Goal: Task Accomplishment & Management: Manage account settings

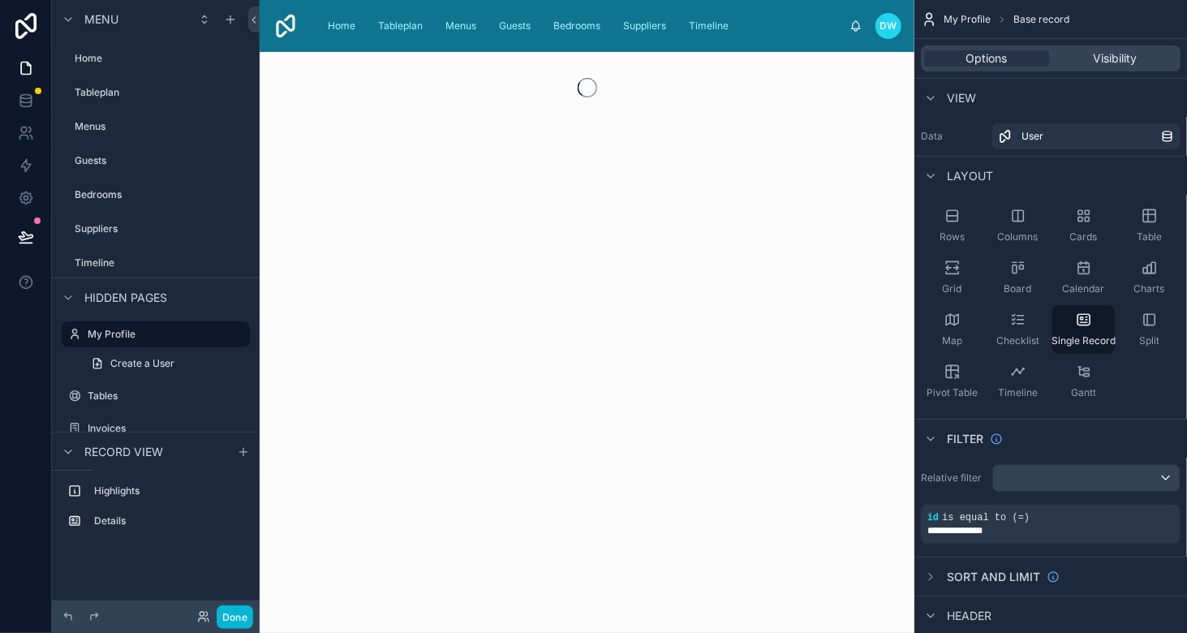
scroll to position [11, 0]
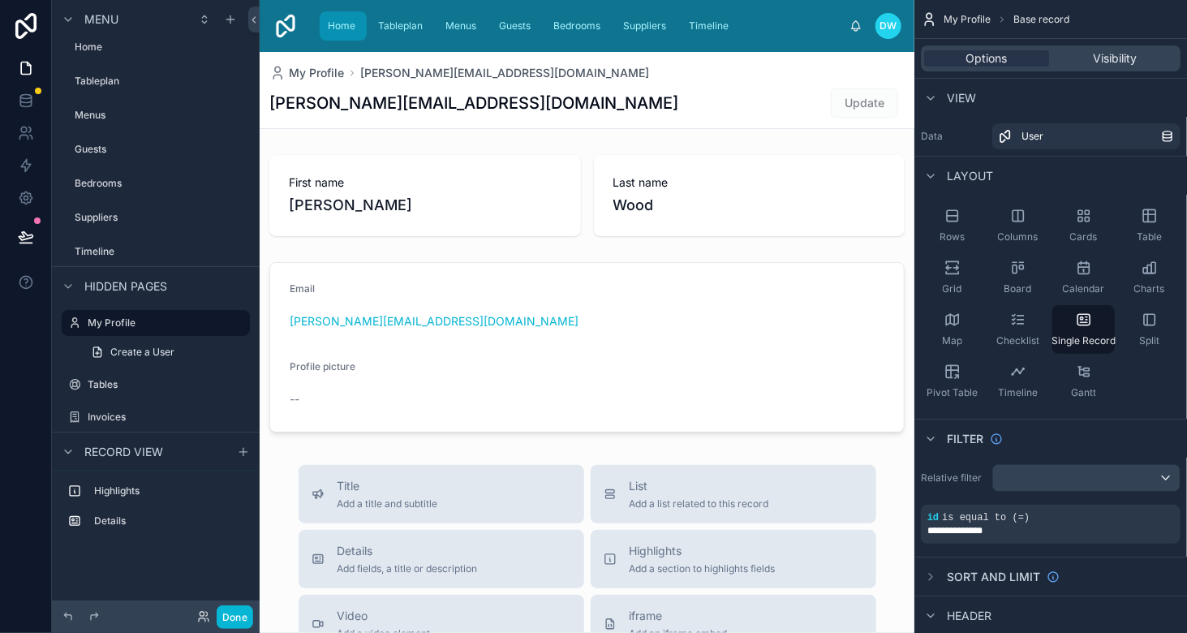
click at [337, 32] on span "Home" at bounding box center [342, 25] width 28 height 13
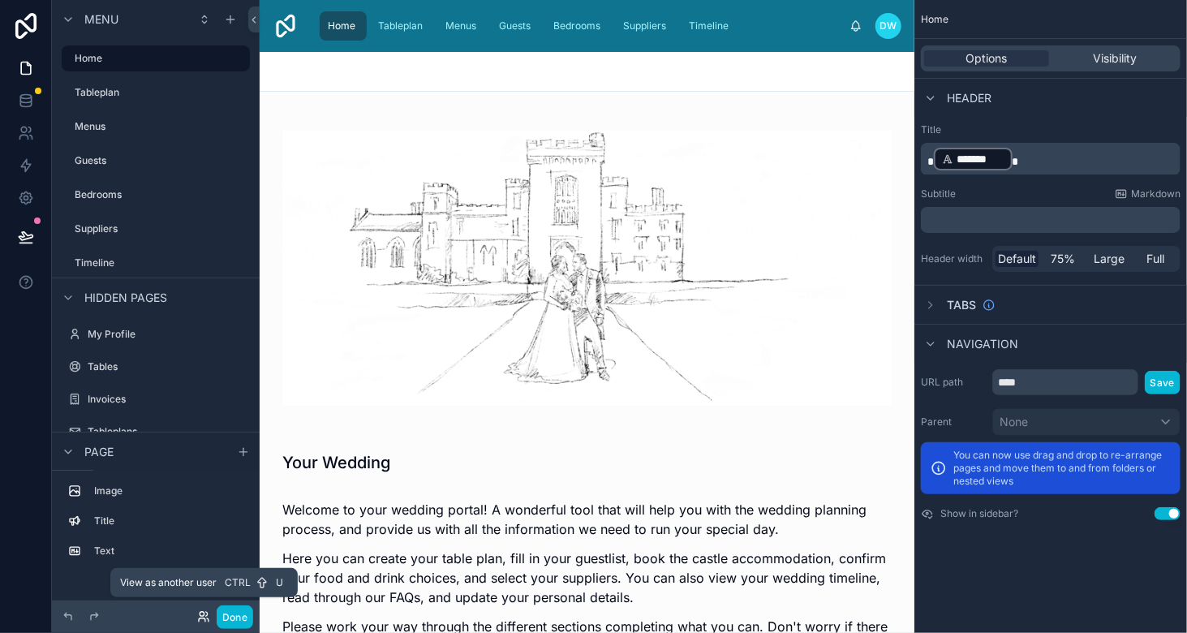
click at [199, 621] on icon at bounding box center [202, 619] width 6 height 3
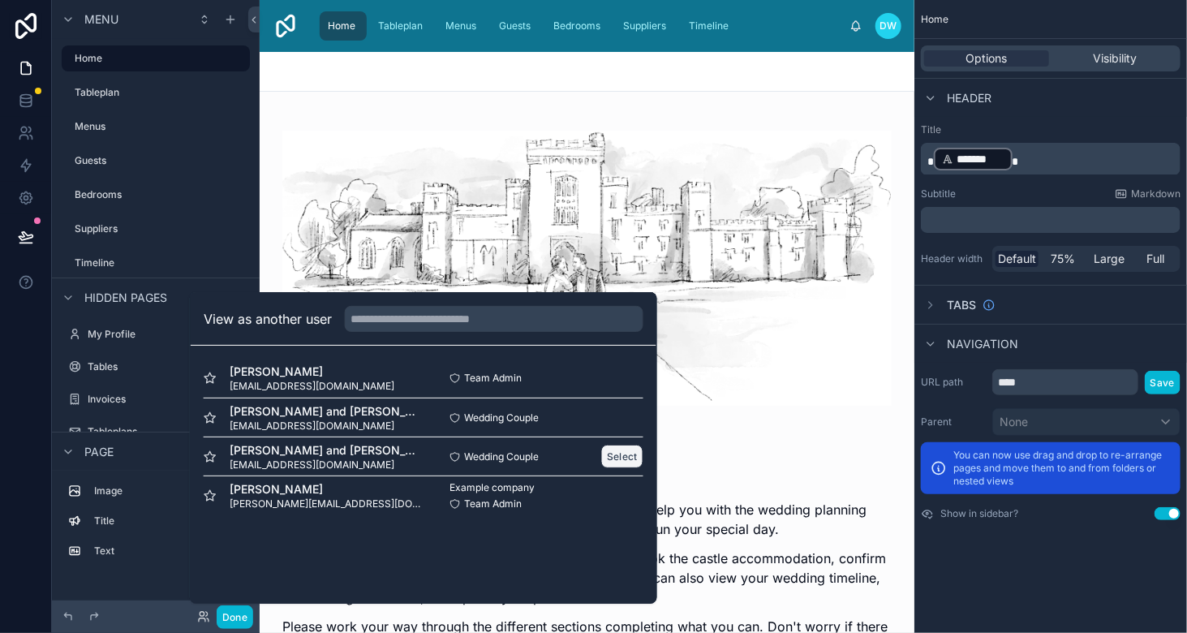
click at [620, 466] on button "Select" at bounding box center [622, 457] width 42 height 24
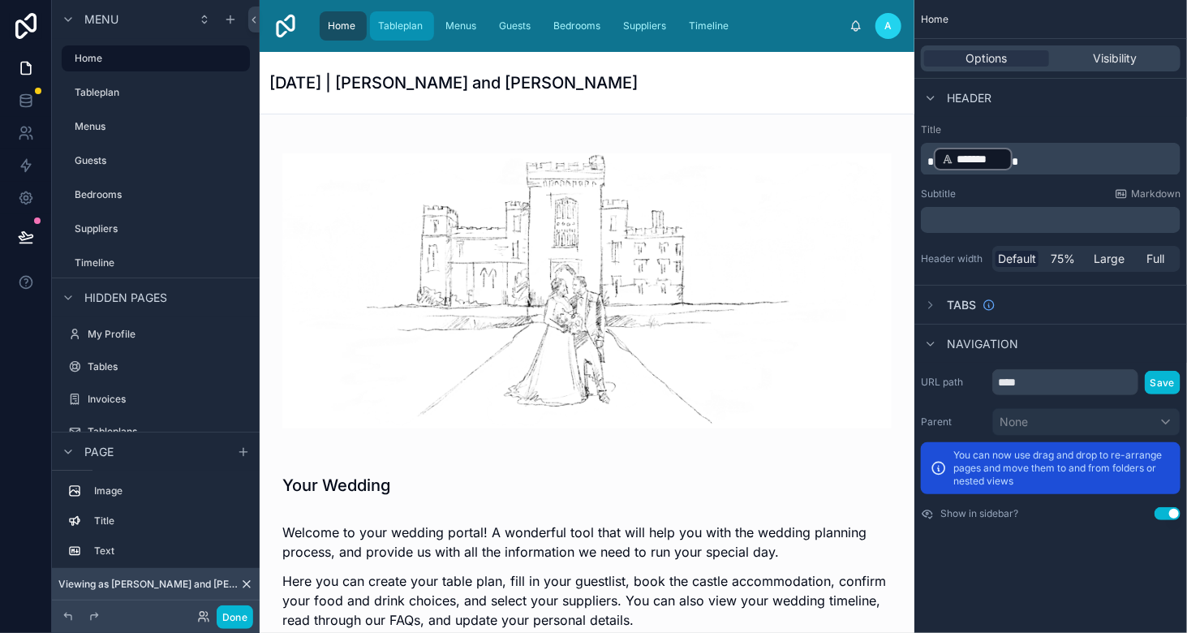
click at [406, 28] on span "Tableplan" at bounding box center [400, 25] width 45 height 13
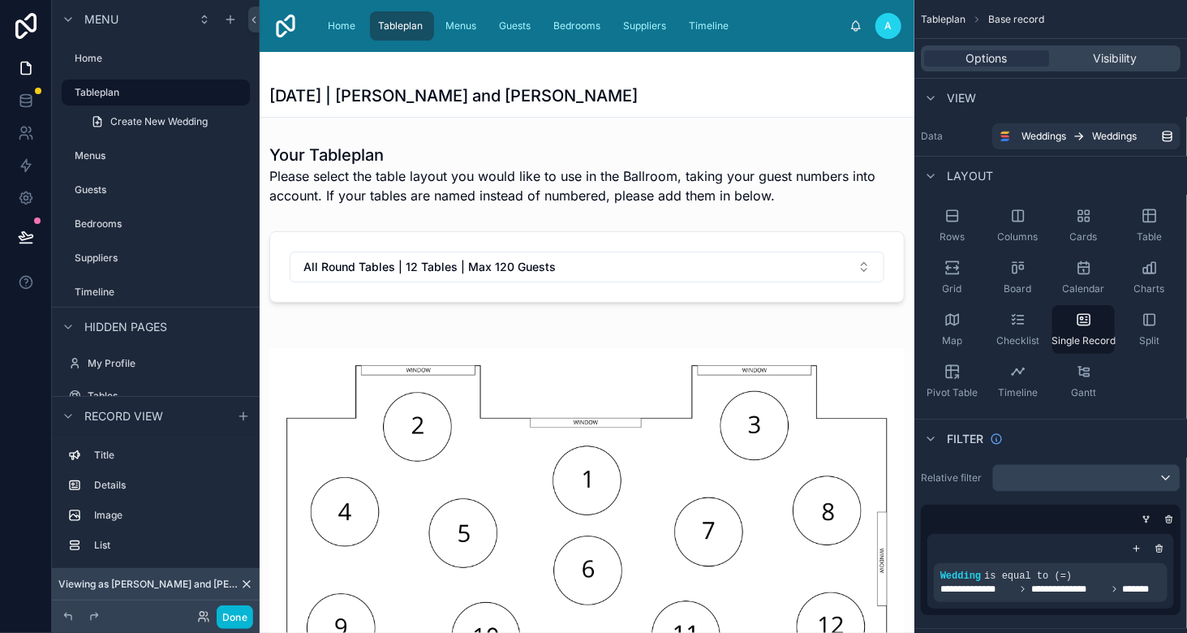
click at [809, 262] on div at bounding box center [587, 267] width 655 height 84
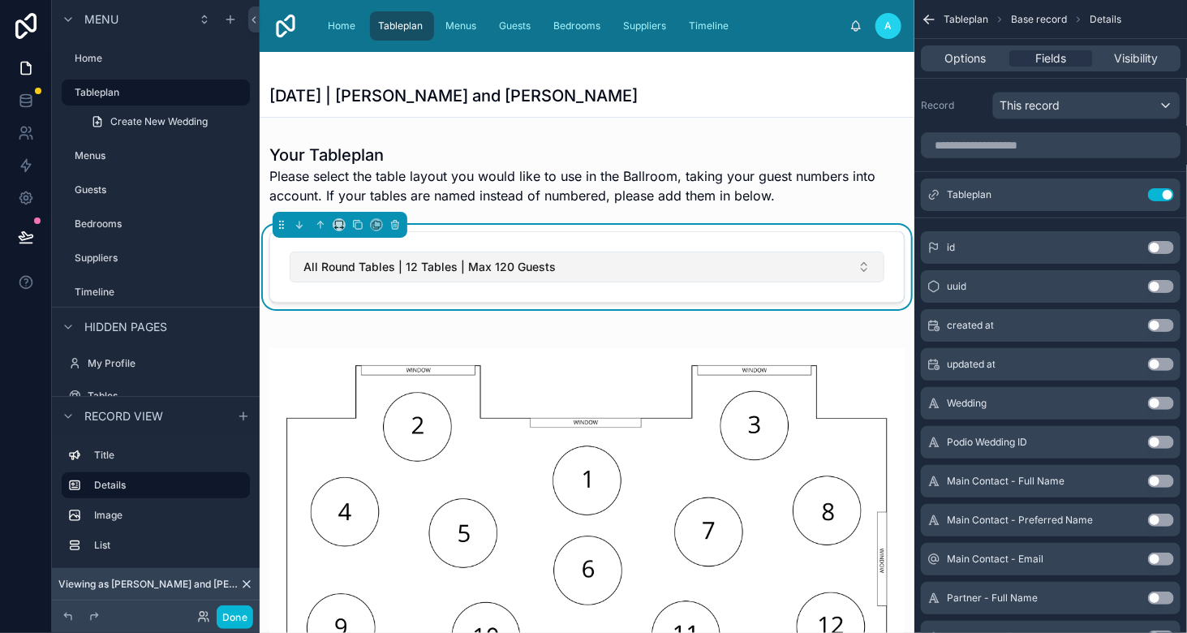
click at [851, 269] on button "All Round Tables | 12 Tables | Max 120 Guests" at bounding box center [587, 267] width 595 height 31
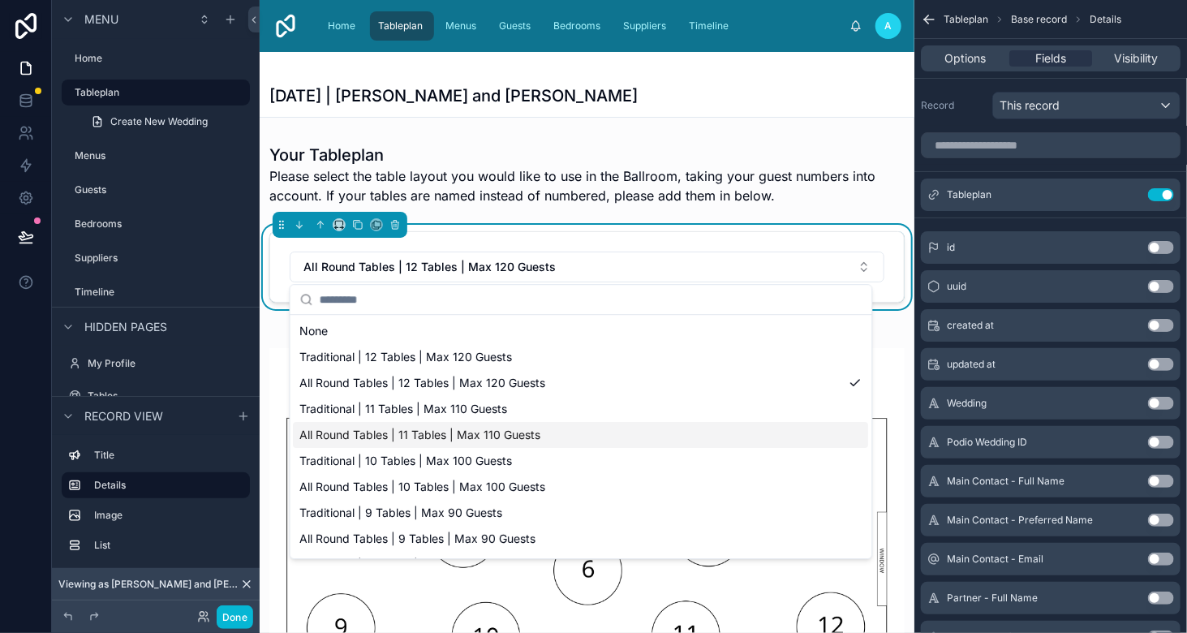
click at [604, 436] on div "All Round Tables | 11 Tables | Max 110 Guests" at bounding box center [581, 435] width 575 height 26
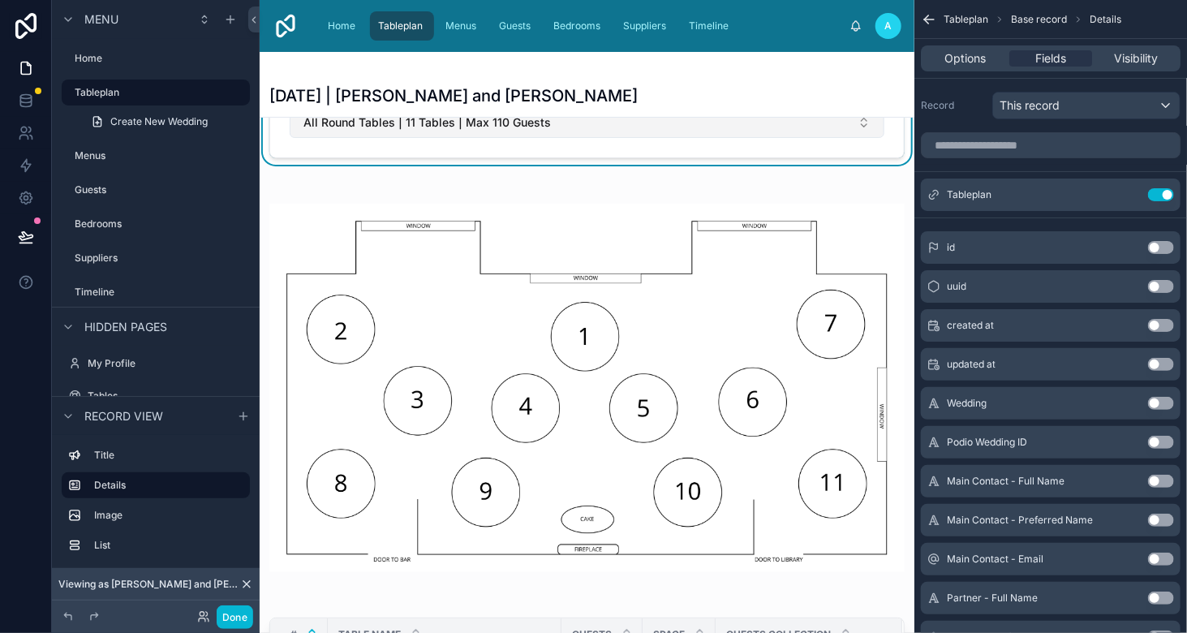
scroll to position [85, 0]
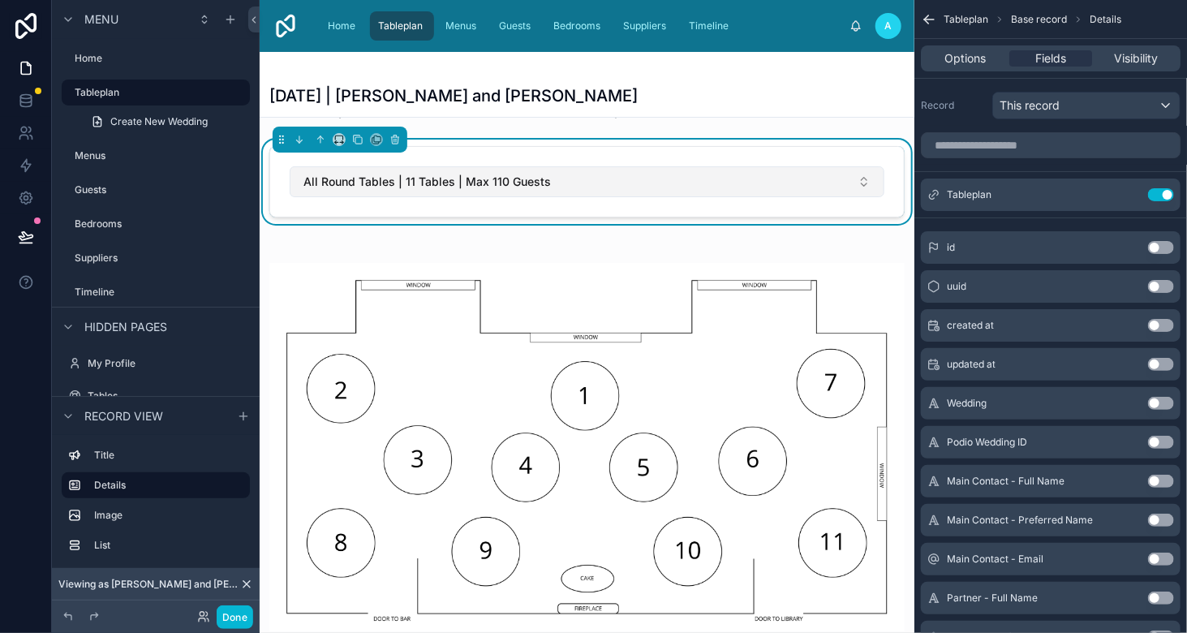
click at [618, 180] on button "All Round Tables | 11 Tables | Max 110 Guests" at bounding box center [587, 181] width 595 height 31
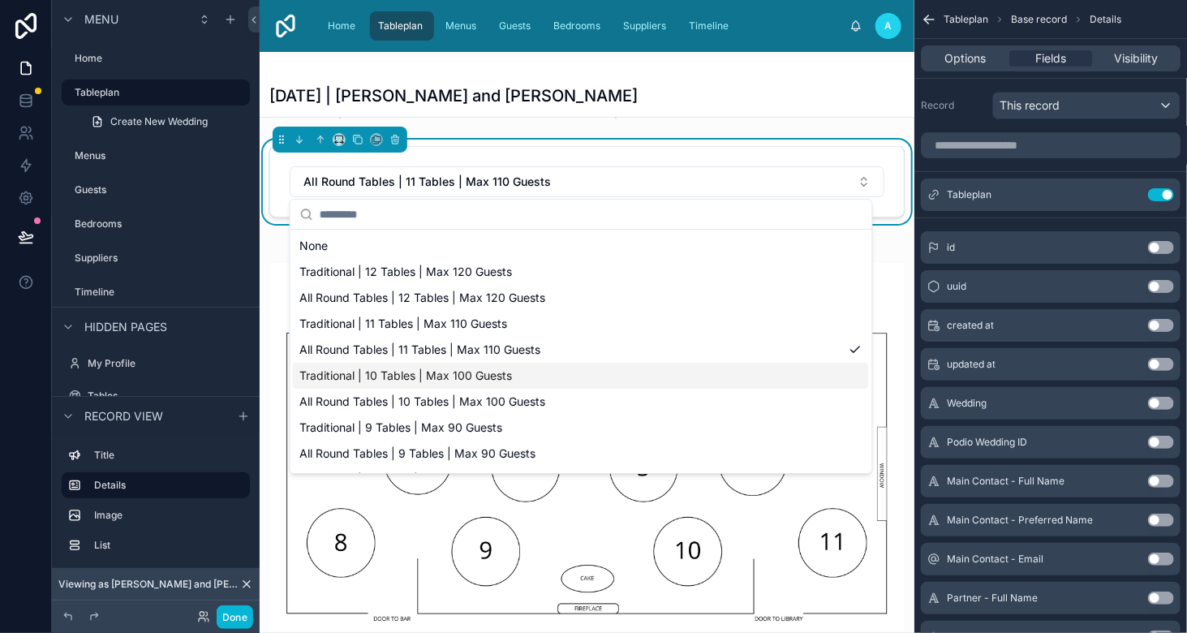
click at [567, 376] on div "Traditional | 10 Tables | Max 100 Guests" at bounding box center [581, 376] width 575 height 26
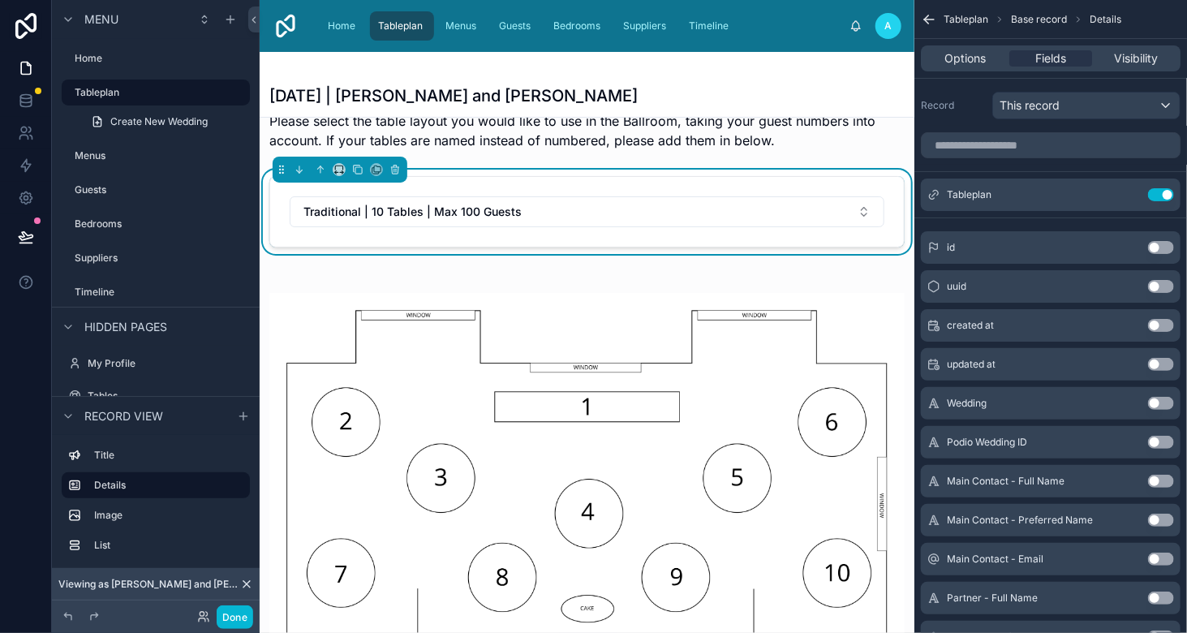
scroll to position [0, 0]
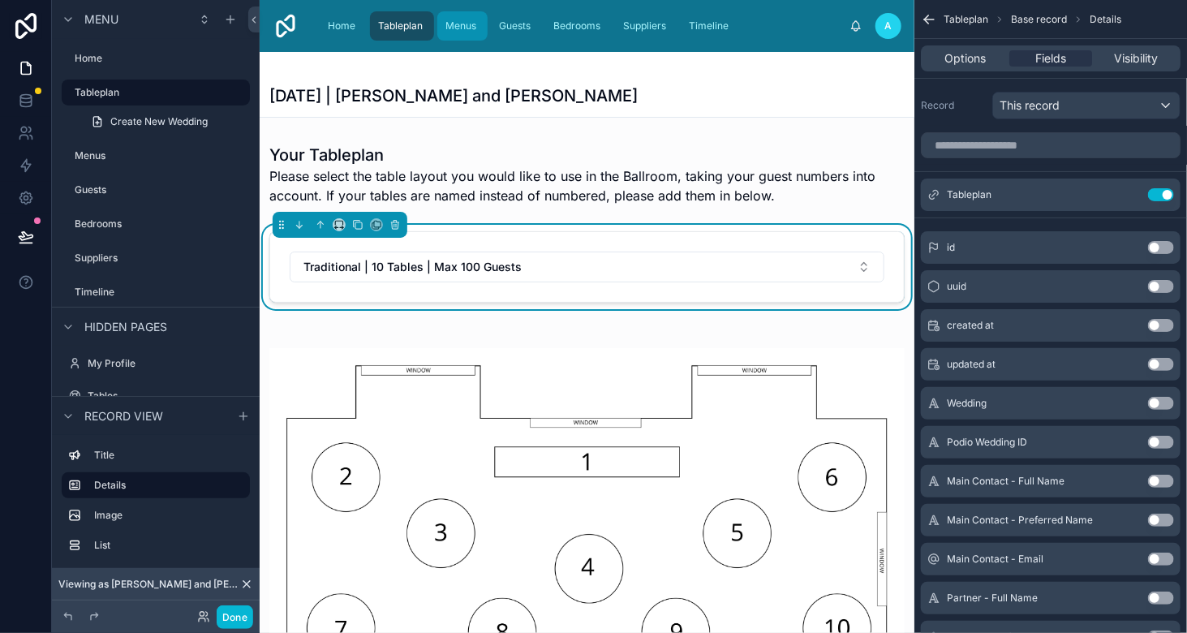
click at [467, 33] on div "Menus" at bounding box center [462, 26] width 41 height 26
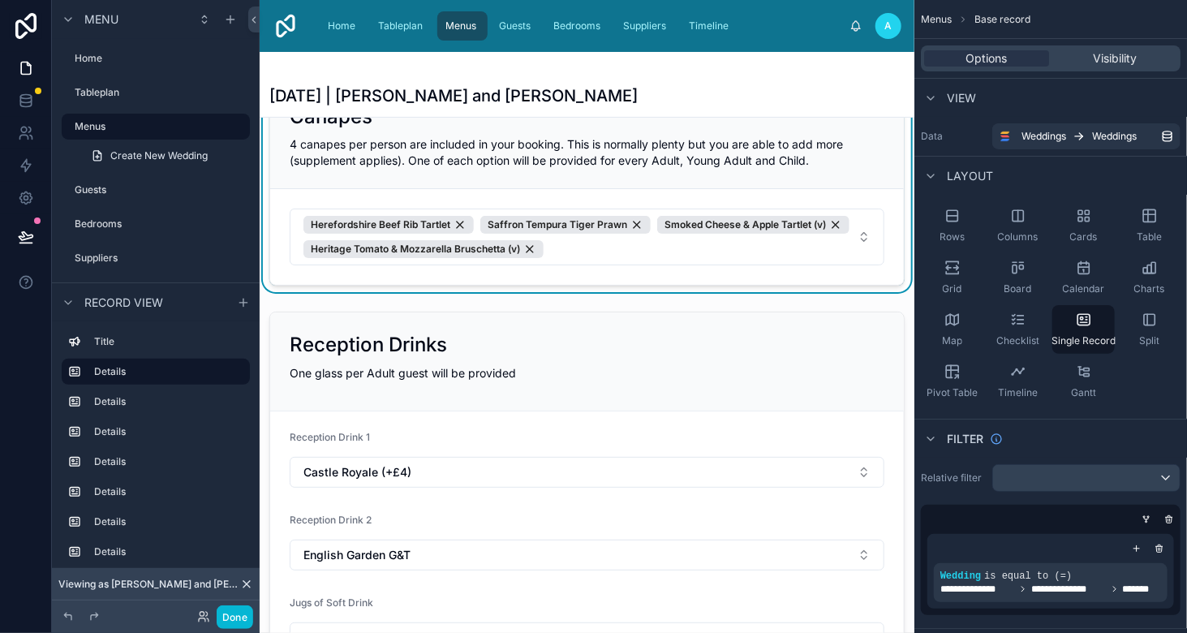
scroll to position [192, 0]
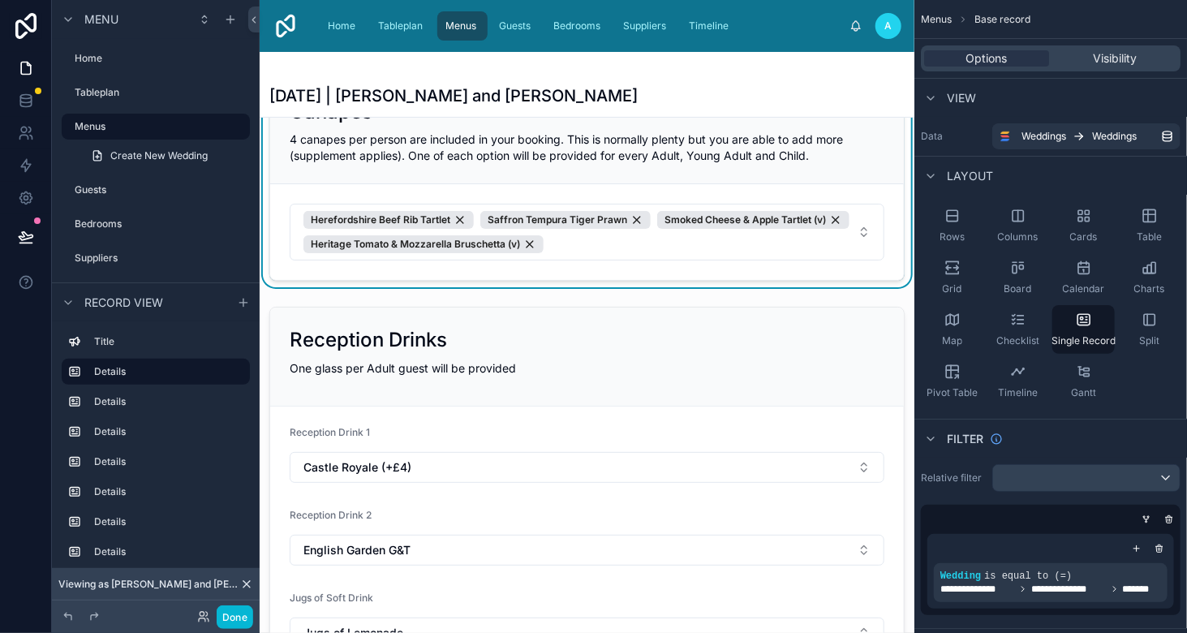
click at [789, 230] on span "Herefordshire Beef Rib Tartlet Saffron Tempura Tiger Prawn Smoked Cheese & Appl…" at bounding box center [578, 232] width 548 height 42
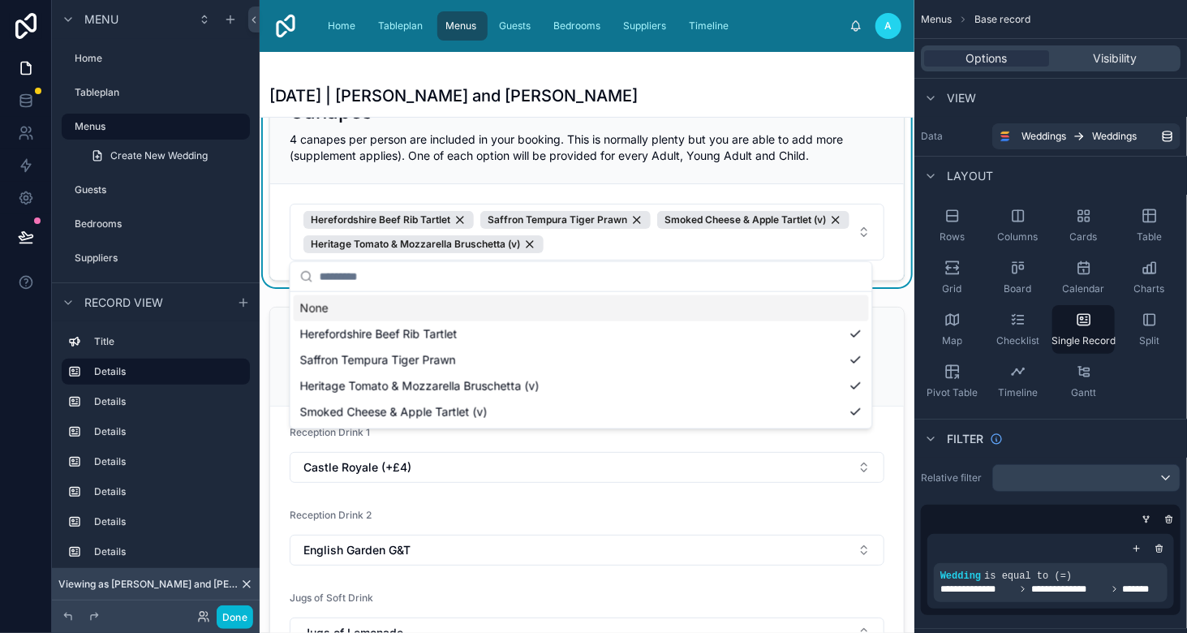
click at [760, 153] on span "4 canapes per person are included in your booking. This is normally plenty but …" at bounding box center [566, 147] width 553 height 30
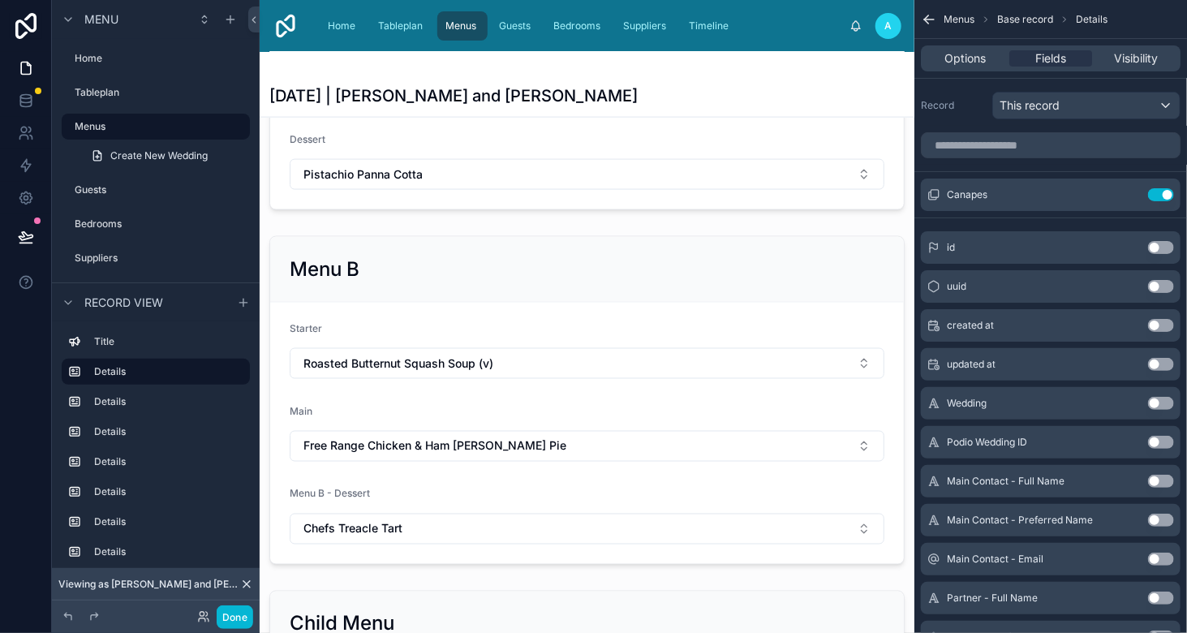
scroll to position [646, 0]
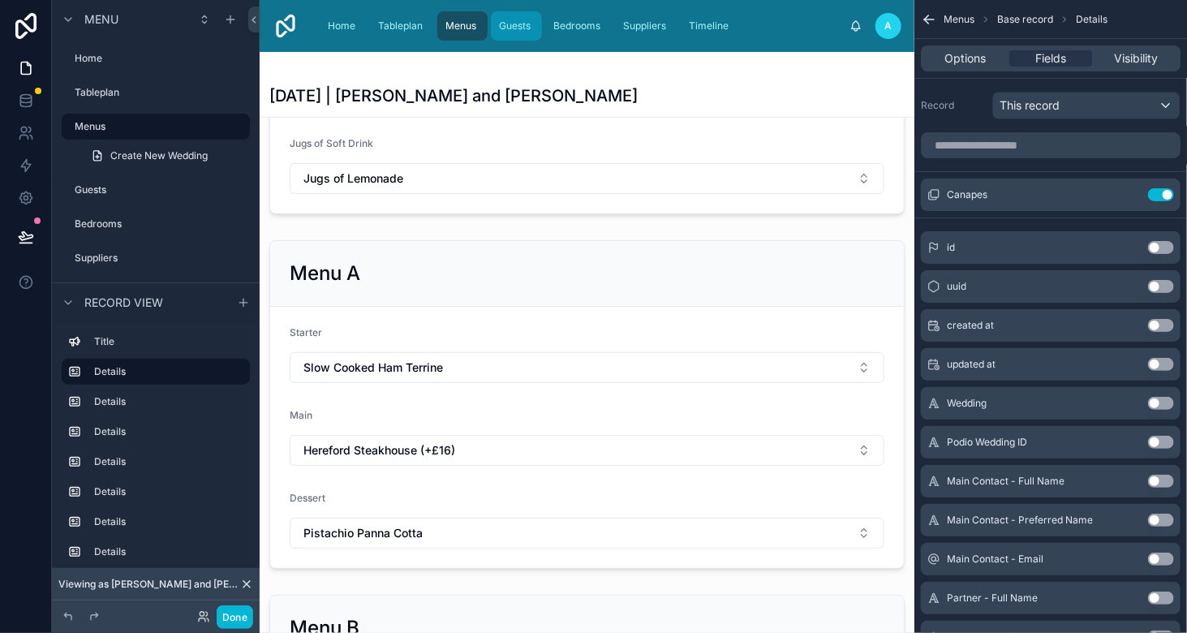
click at [515, 30] on span "Guests" at bounding box center [515, 25] width 32 height 13
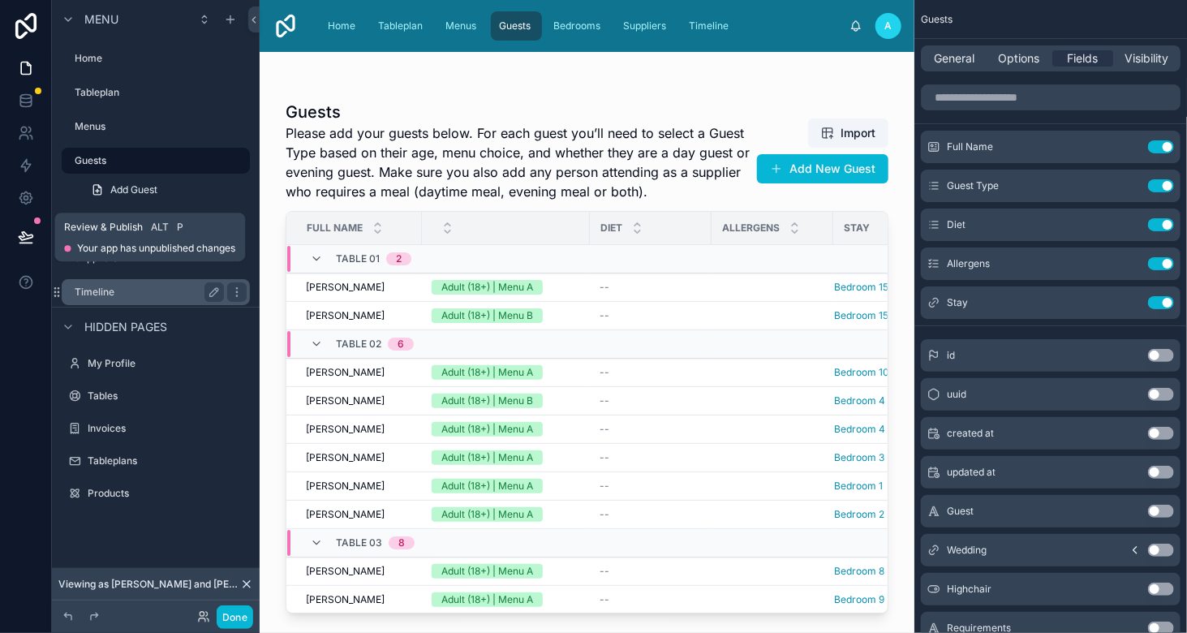
drag, startPoint x: 37, startPoint y: 235, endPoint x: 226, endPoint y: 283, distance: 196.0
click at [37, 235] on button at bounding box center [26, 236] width 36 height 45
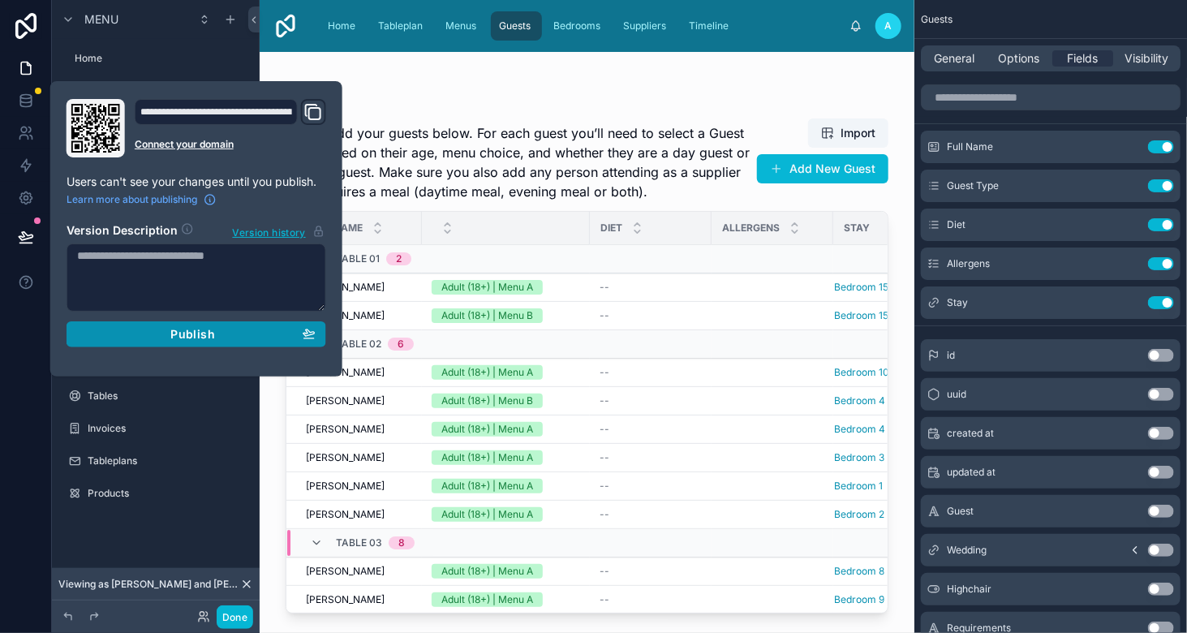
click at [226, 333] on div "Publish" at bounding box center [196, 334] width 239 height 15
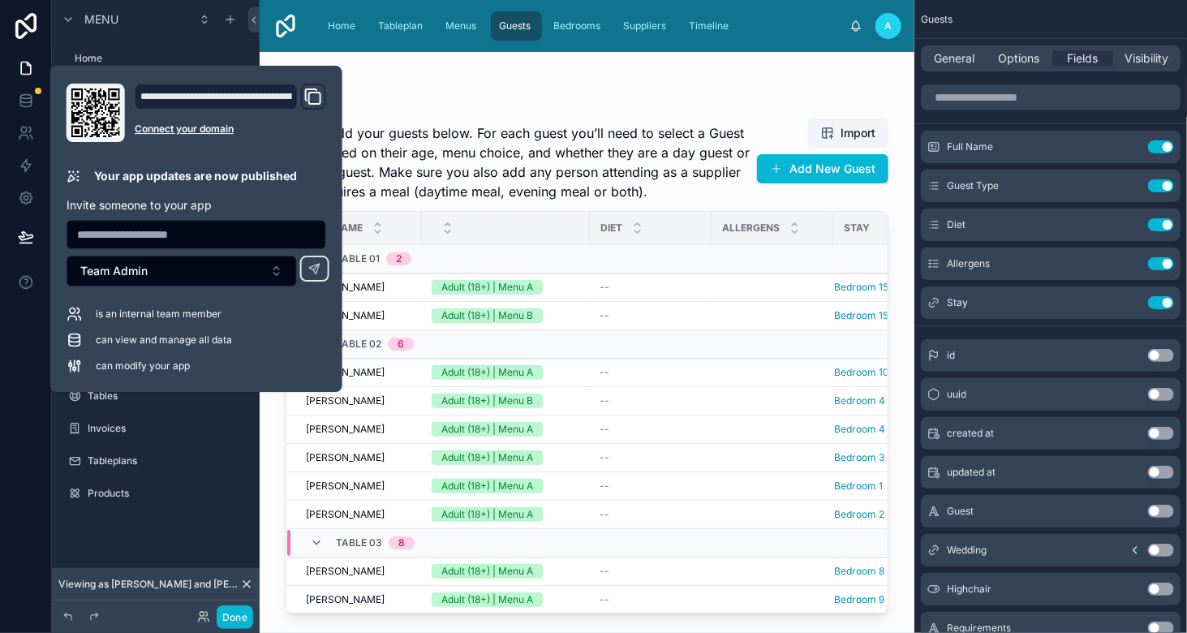
click at [310, 97] on icon "Domain and Custom Link" at bounding box center [313, 96] width 19 height 19
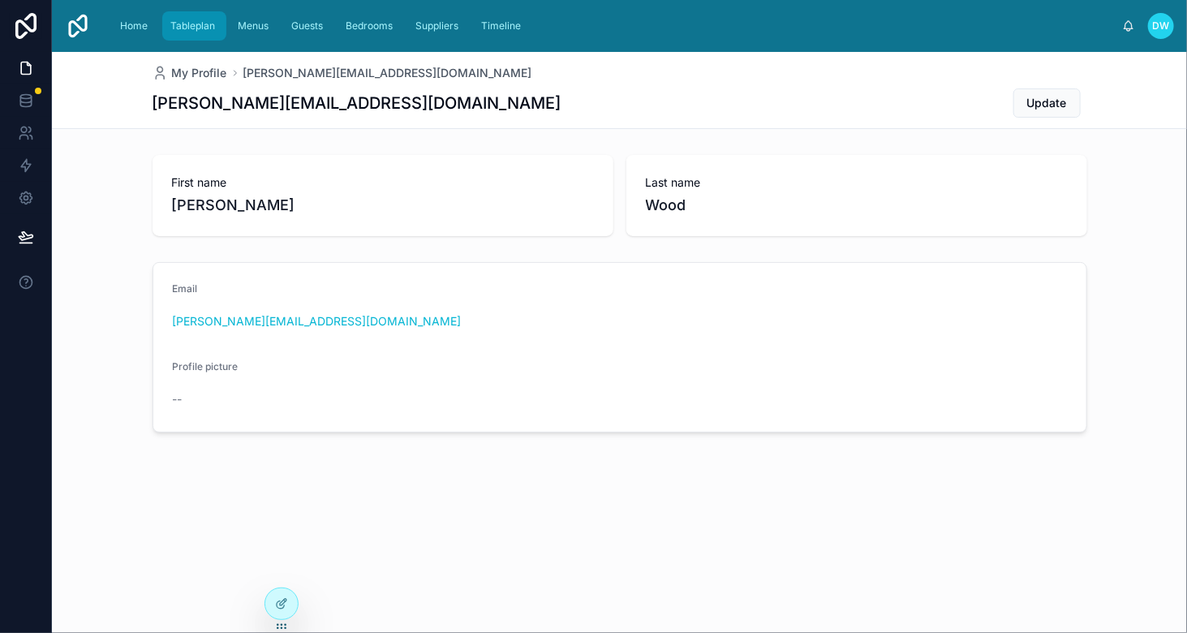
click at [200, 36] on div "Tableplan" at bounding box center [194, 26] width 54 height 26
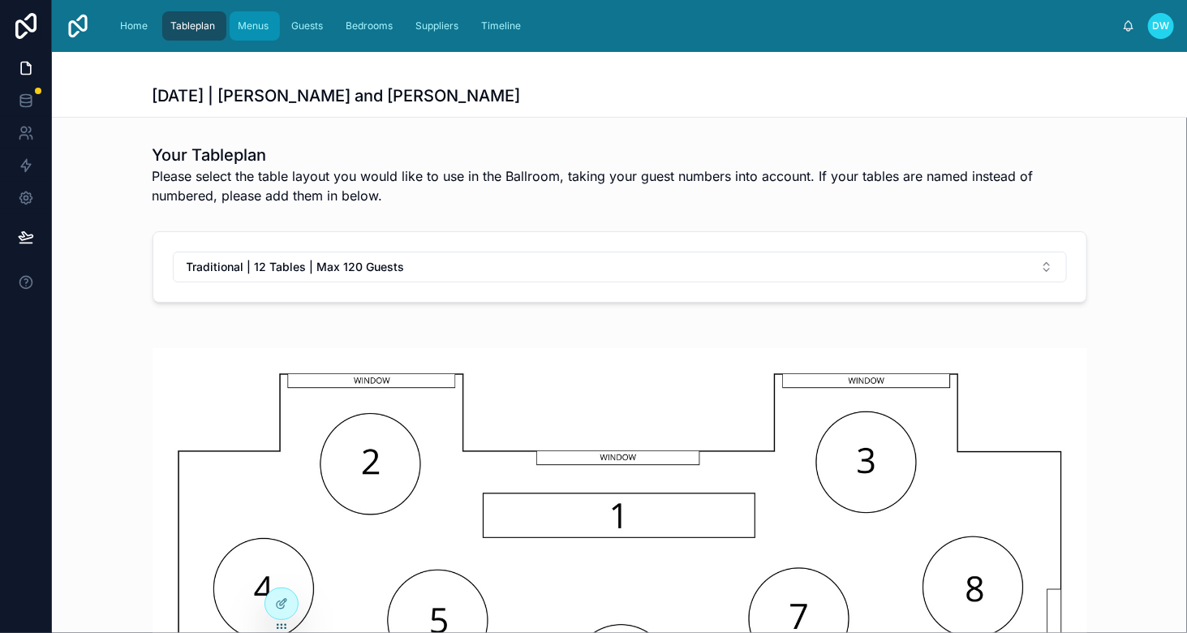
click at [252, 18] on div "Menus" at bounding box center [255, 26] width 41 height 26
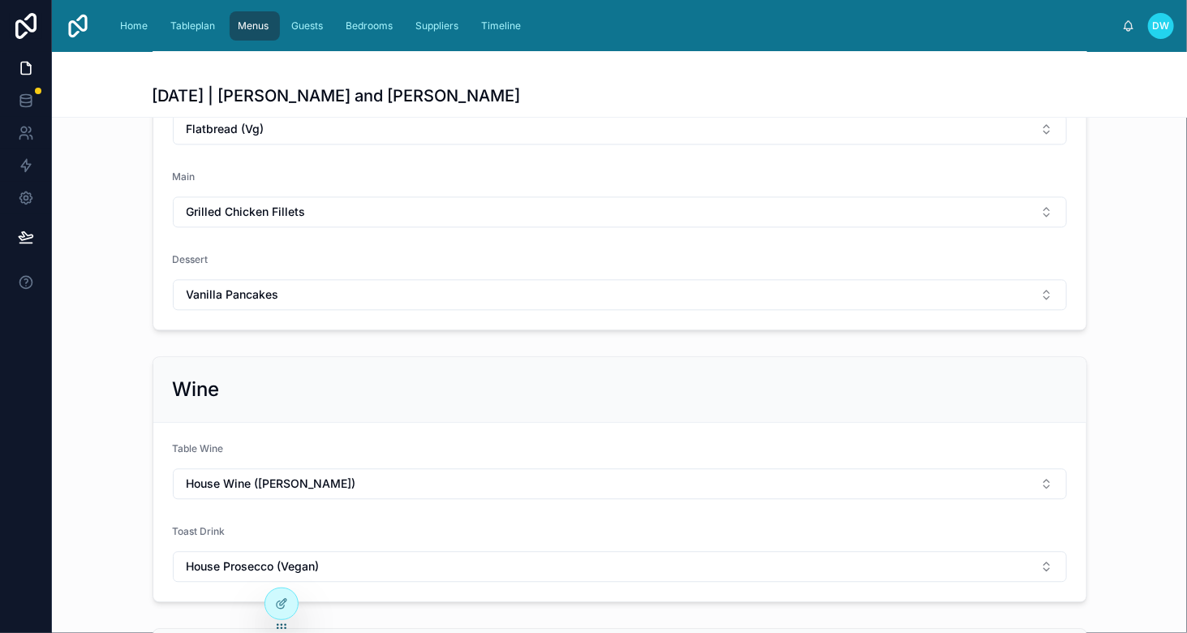
scroll to position [1555, 0]
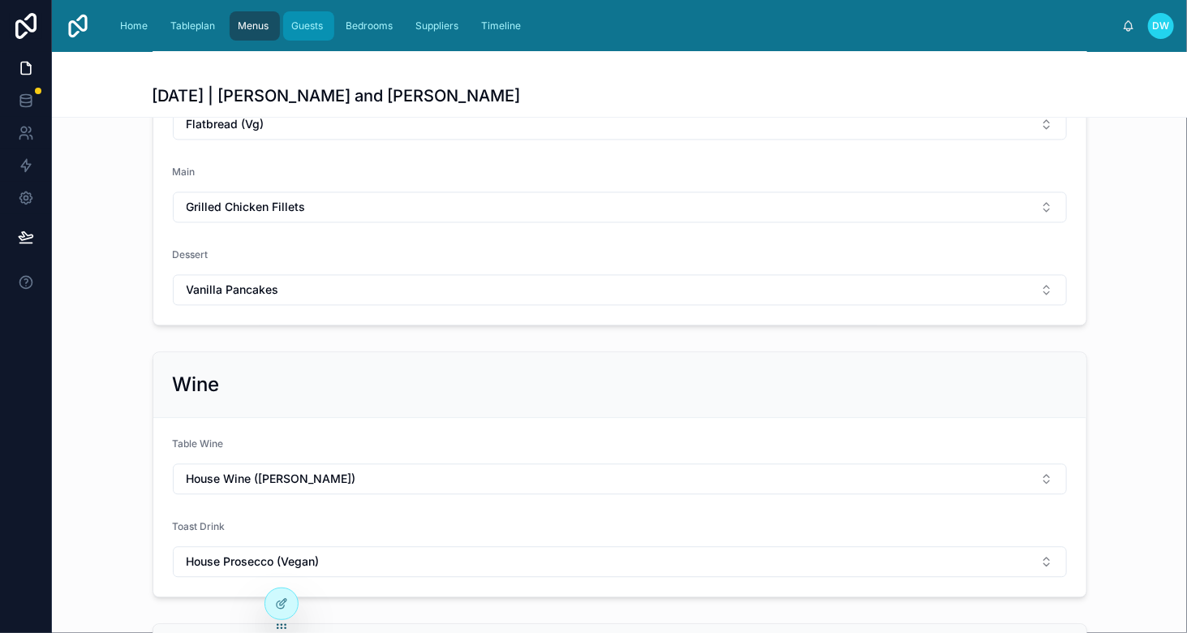
click at [306, 27] on span "Guests" at bounding box center [307, 25] width 32 height 13
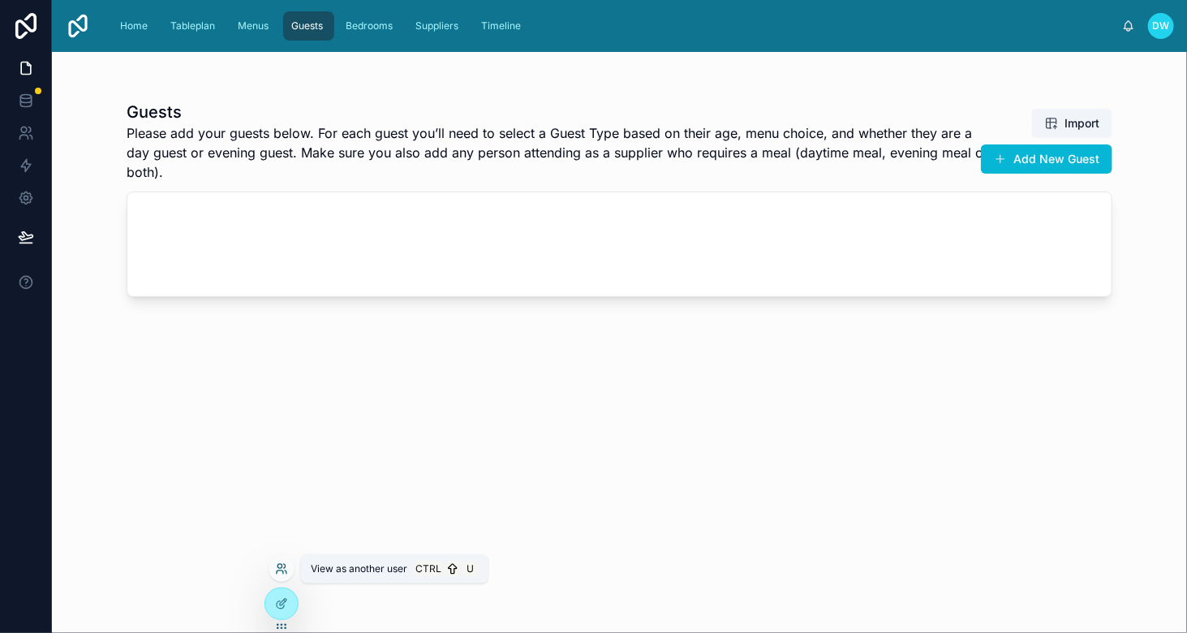
click at [283, 570] on icon at bounding box center [281, 568] width 13 height 13
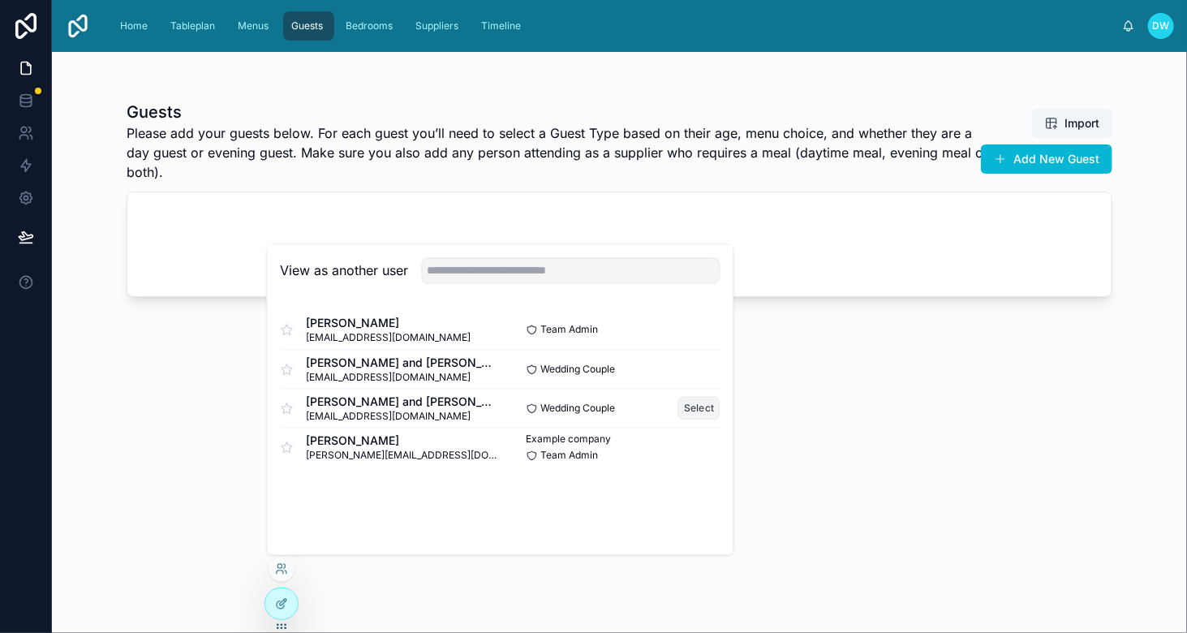
click at [691, 405] on button "Select" at bounding box center [699, 409] width 42 height 24
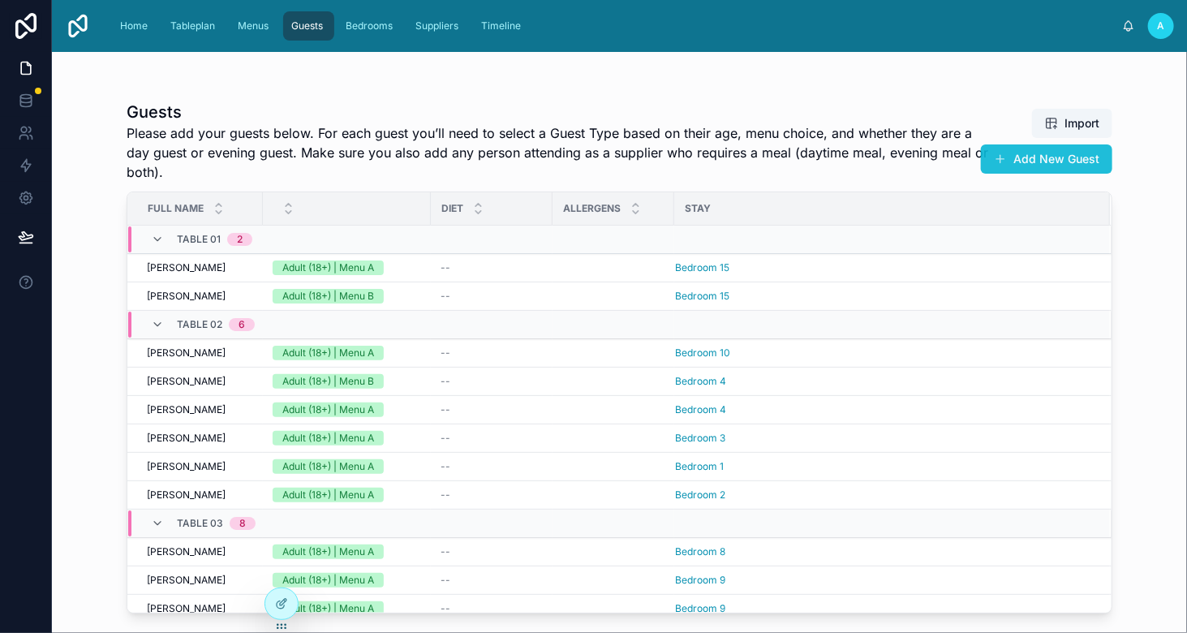
click at [1007, 154] on span at bounding box center [1000, 159] width 13 height 13
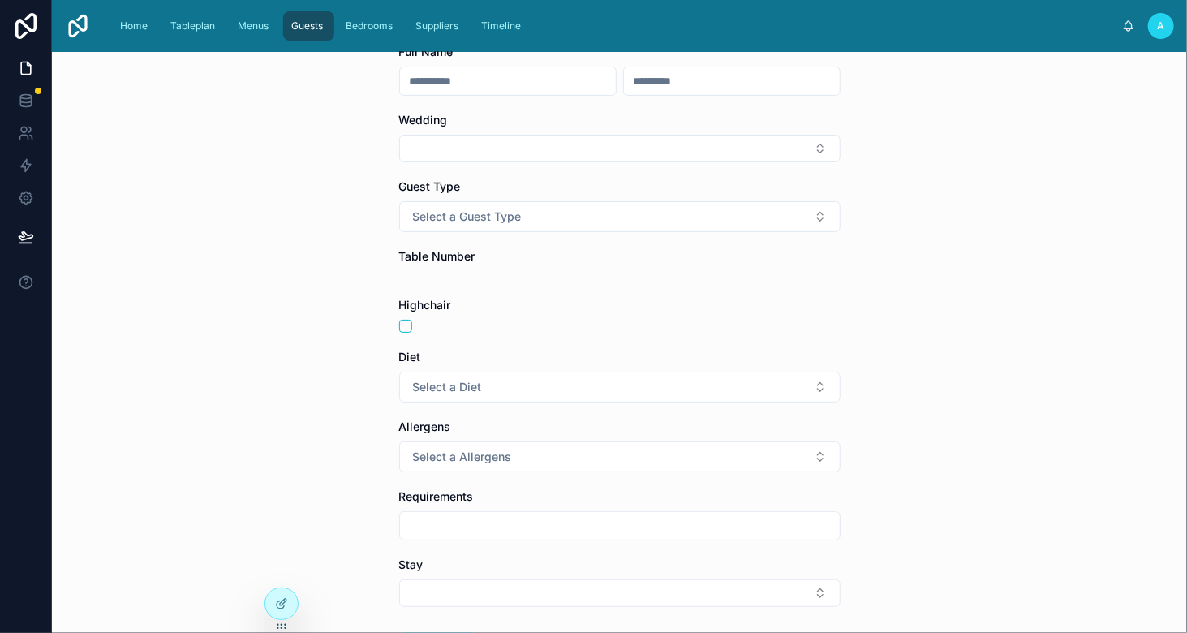
scroll to position [134, 0]
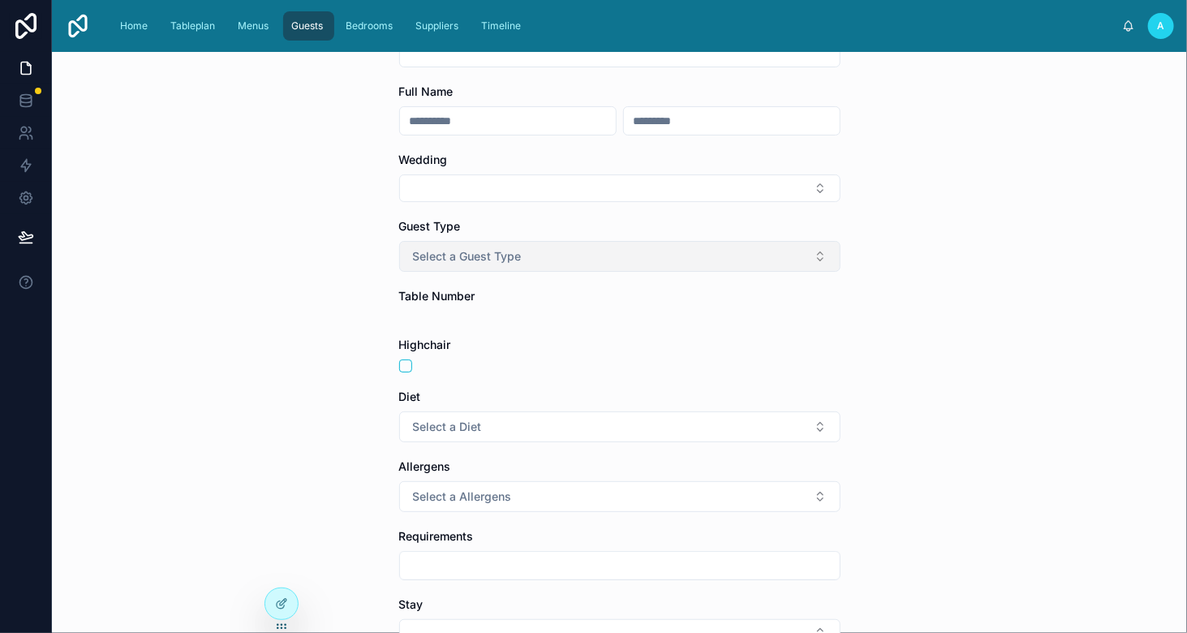
click at [581, 248] on button "Select a Guest Type" at bounding box center [619, 256] width 441 height 31
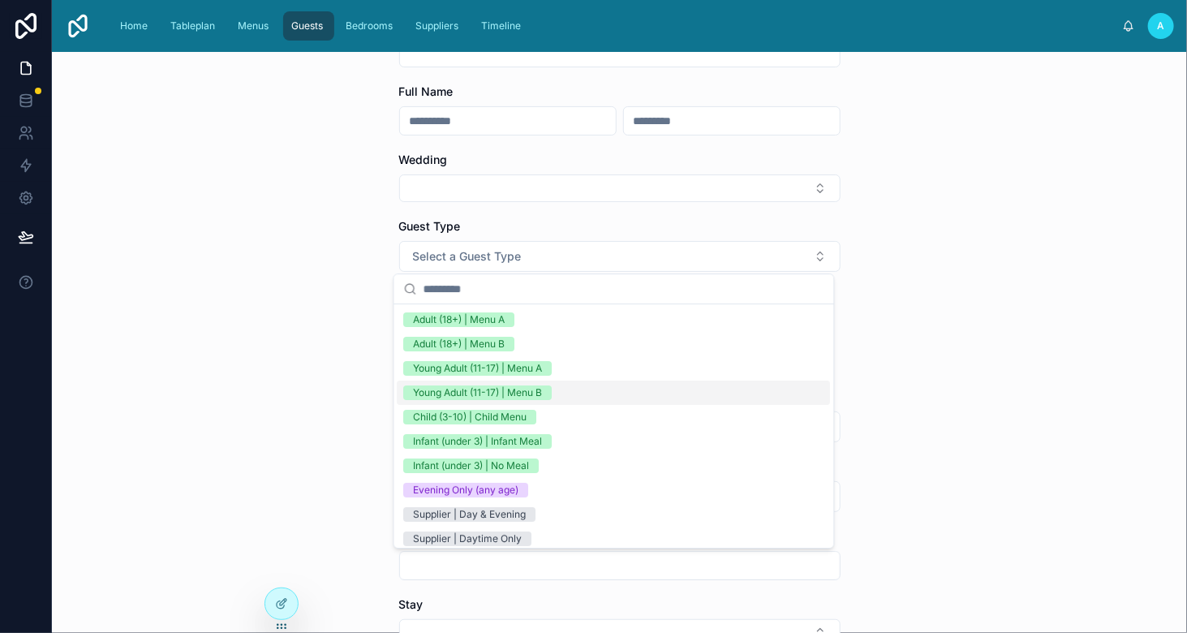
click at [597, 394] on div "Young Adult (11-17) | Menu B" at bounding box center [614, 393] width 433 height 24
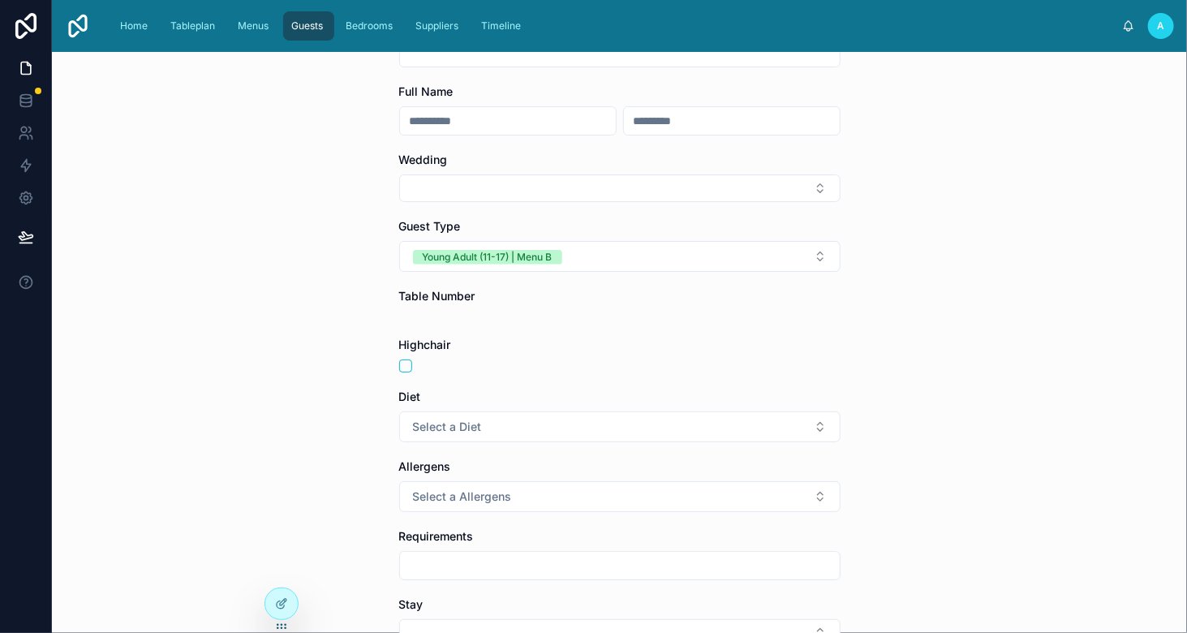
scroll to position [0, 0]
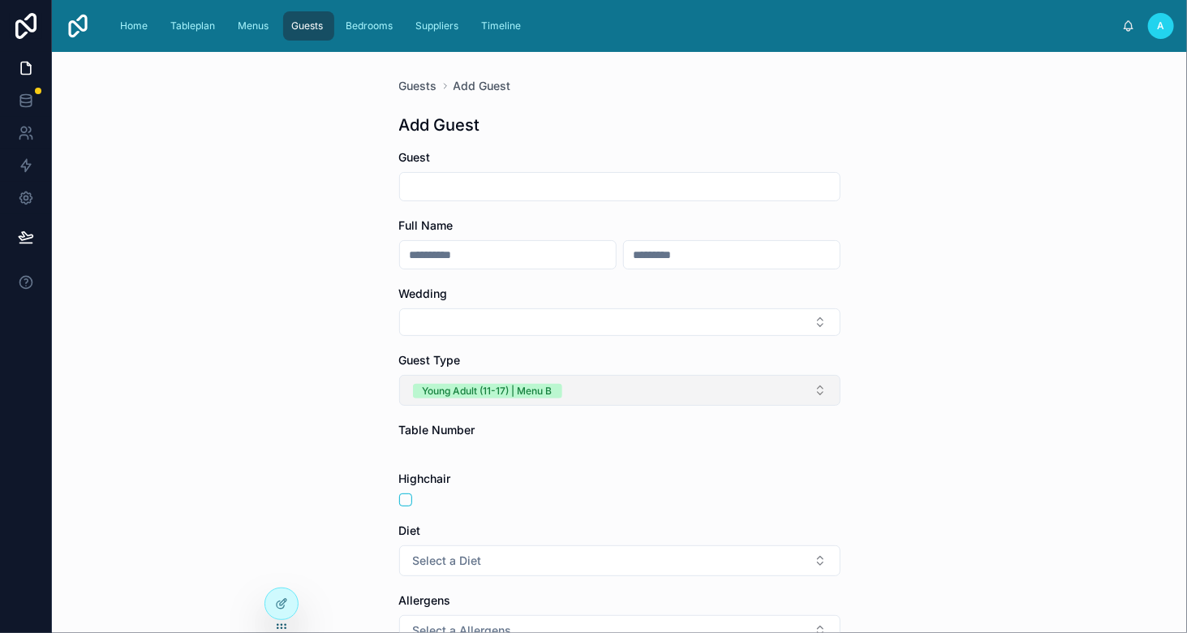
click at [673, 394] on button "Young Adult (11-17) | Menu B" at bounding box center [619, 390] width 441 height 31
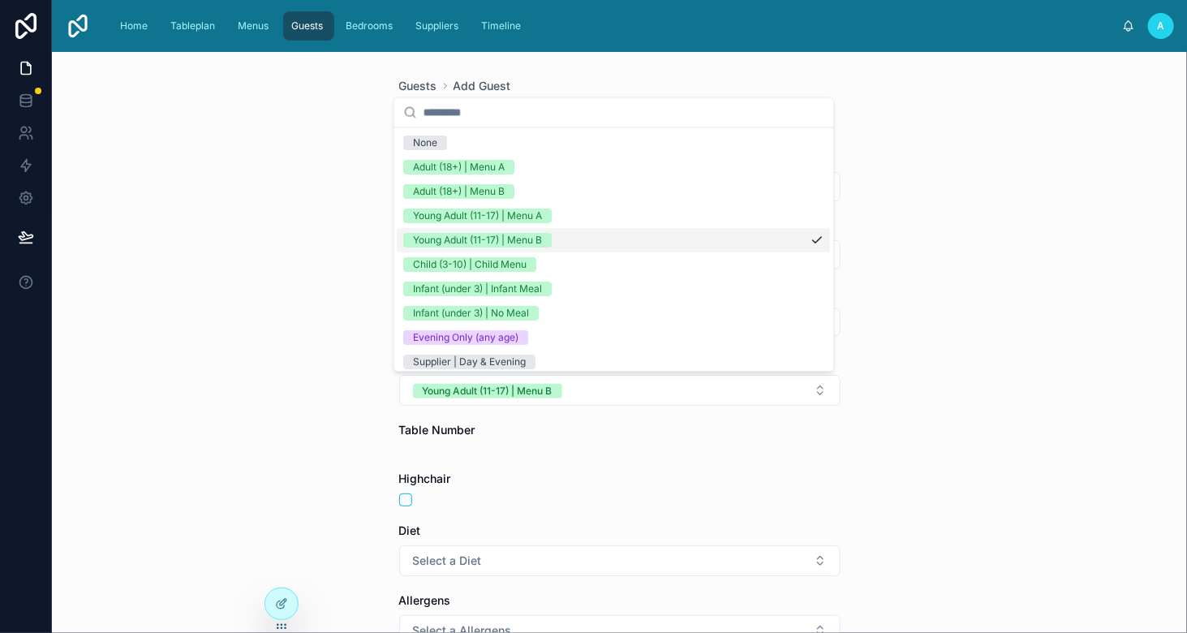
click at [196, 183] on div "Guests Add Guest Add Guest Guest Full Name Wedding Guest Type [PERSON_NAME] Adu…" at bounding box center [619, 342] width 1135 height 581
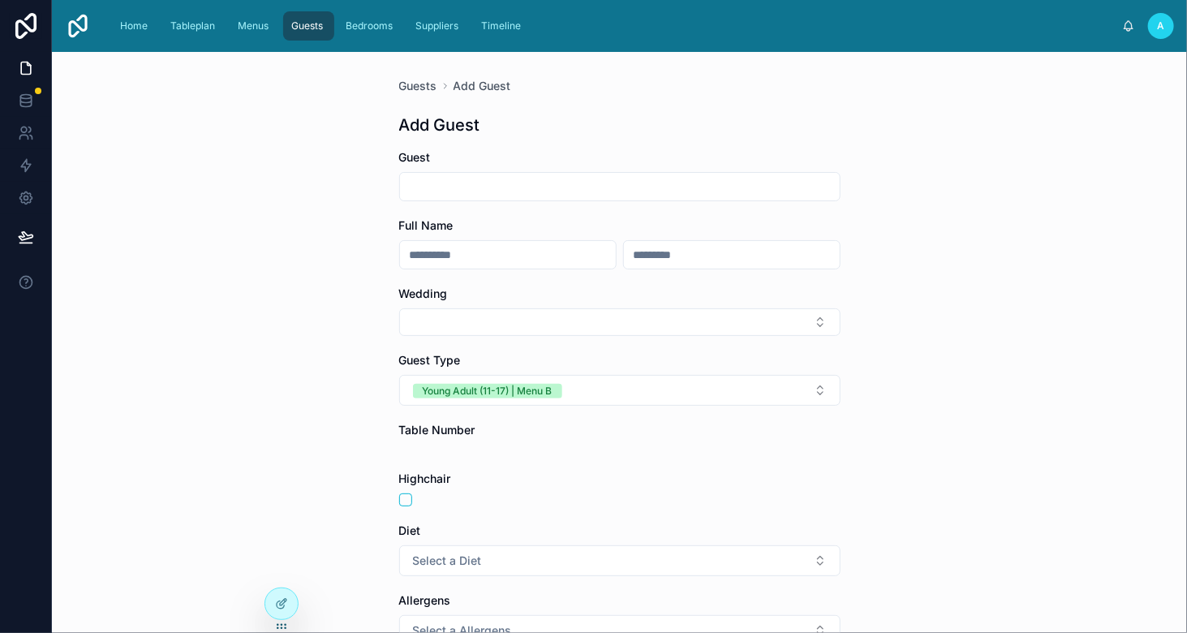
click at [370, 41] on div "Home Tableplan Menus Guests Bedrooms Suppliers Timeline" at bounding box center [613, 26] width 1018 height 36
click at [366, 27] on span "Bedrooms" at bounding box center [369, 25] width 47 height 13
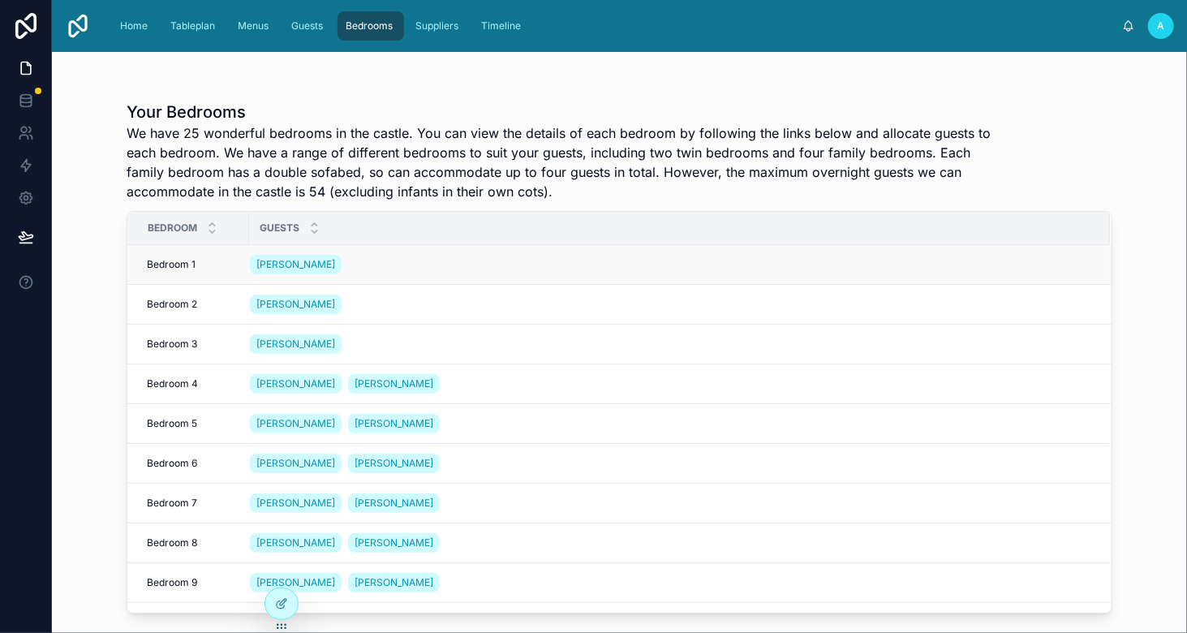
click at [433, 263] on div "[PERSON_NAME]" at bounding box center [670, 265] width 841 height 26
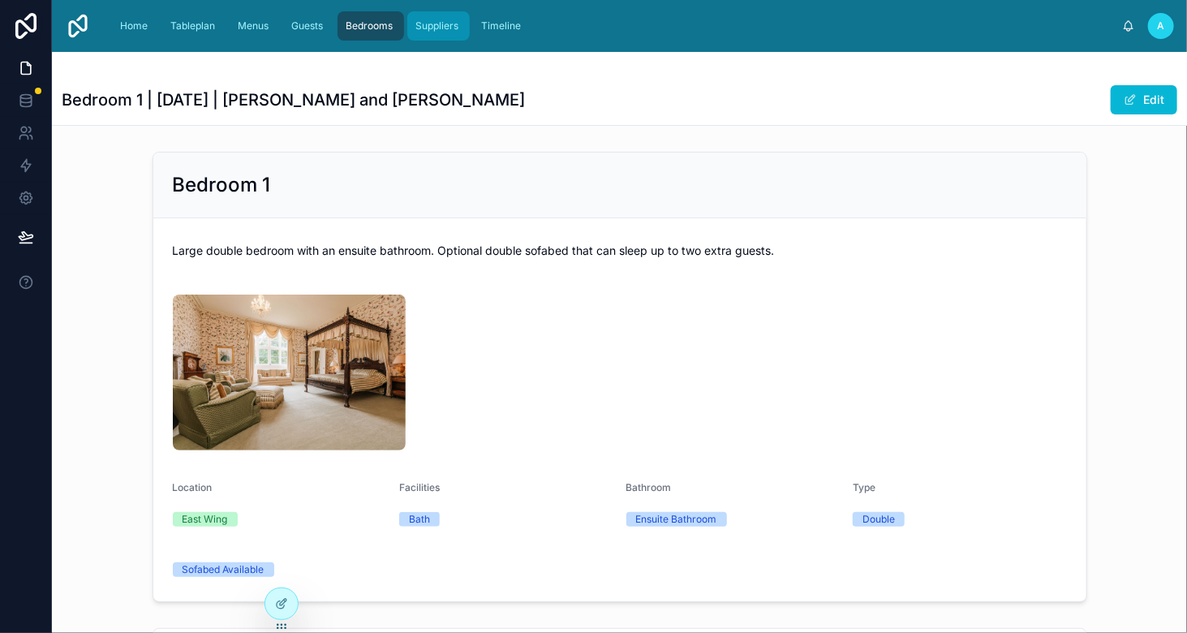
click at [442, 24] on span "Suppliers" at bounding box center [436, 25] width 43 height 13
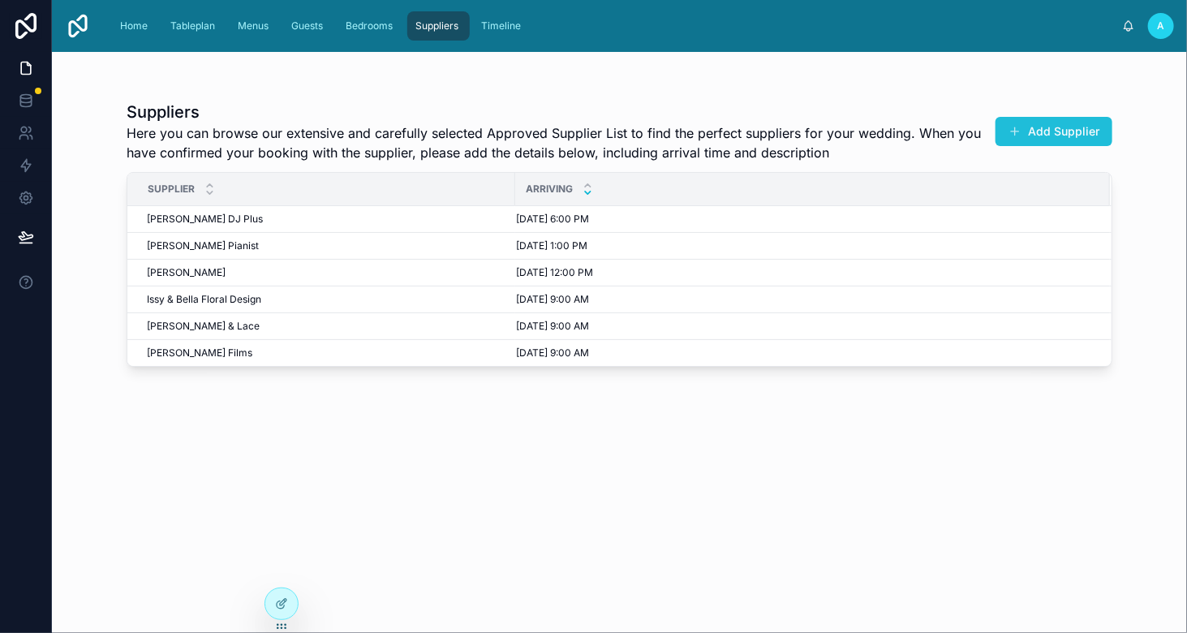
click at [1051, 123] on button "Add Supplier" at bounding box center [1054, 131] width 117 height 29
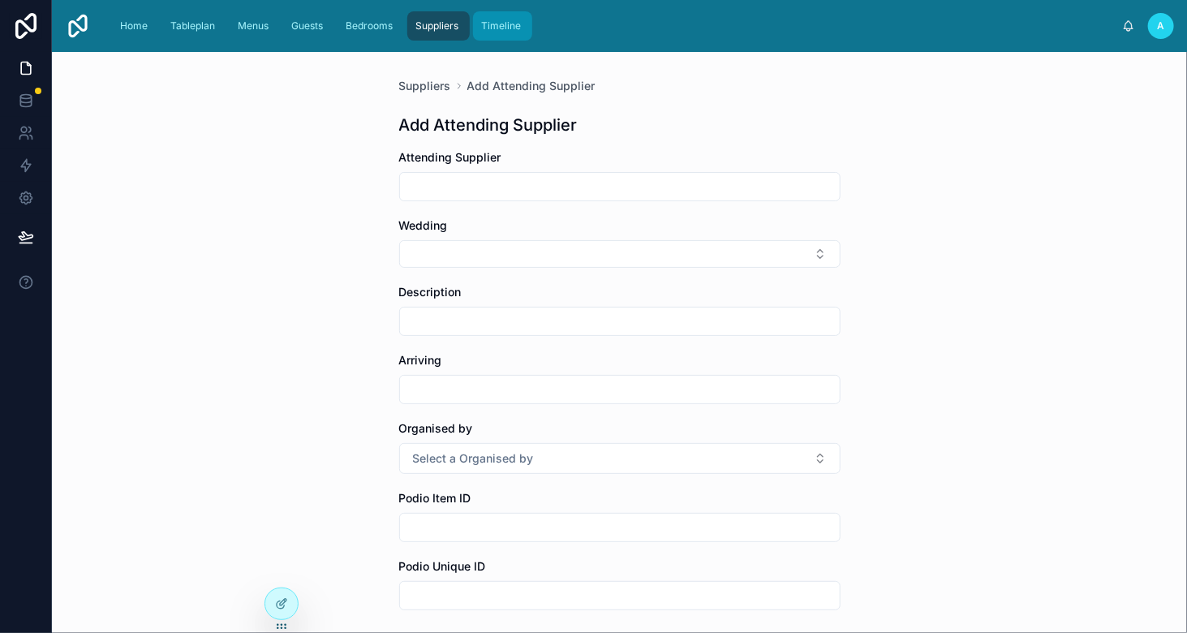
click at [497, 39] on link "Timeline" at bounding box center [502, 25] width 59 height 29
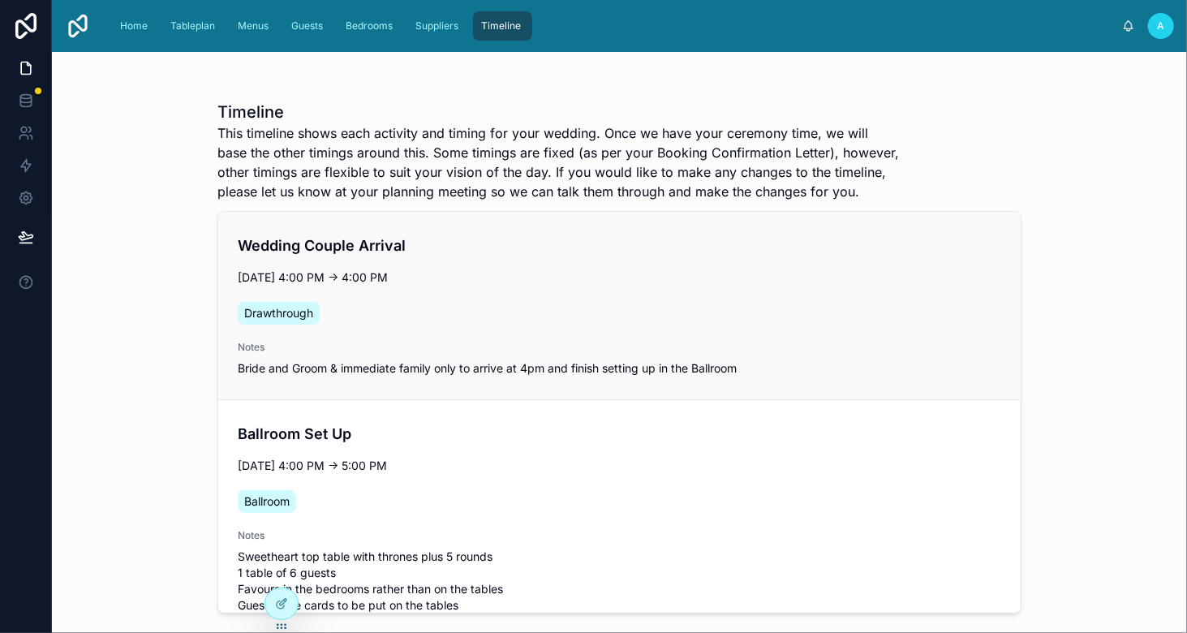
click at [644, 305] on div "Drawthrough" at bounding box center [620, 313] width 764 height 29
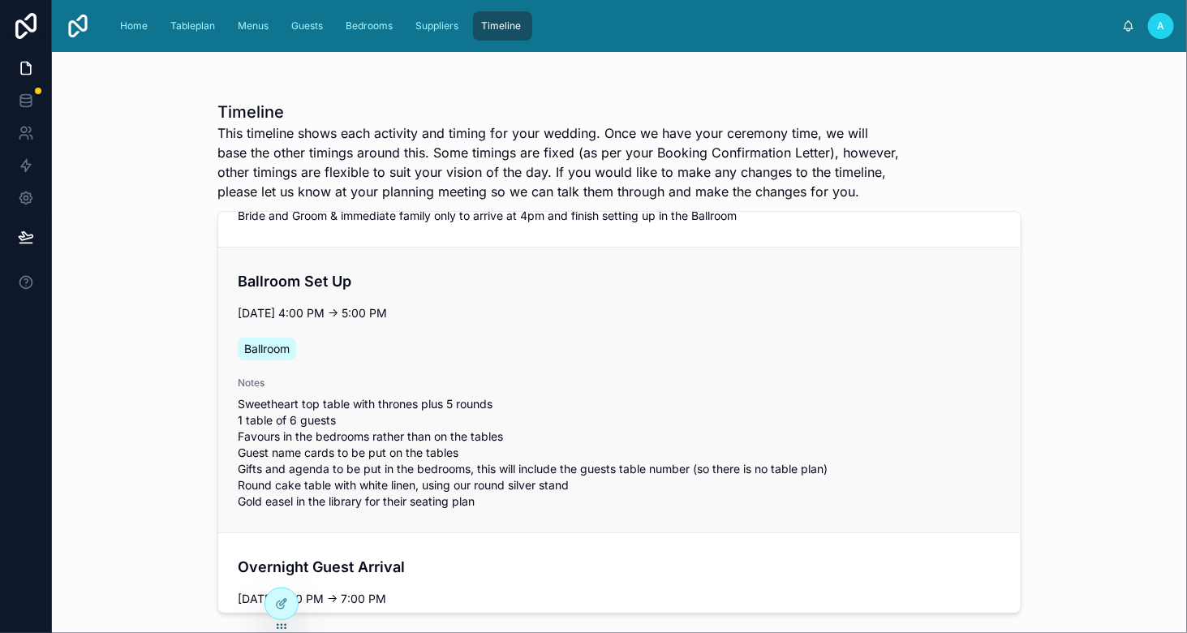
click at [652, 375] on div "Ballroom Set Up [DATE] 4:00 PM → 5:00 PM Ballroom Notes Sweetheart top table wi…" at bounding box center [620, 389] width 764 height 239
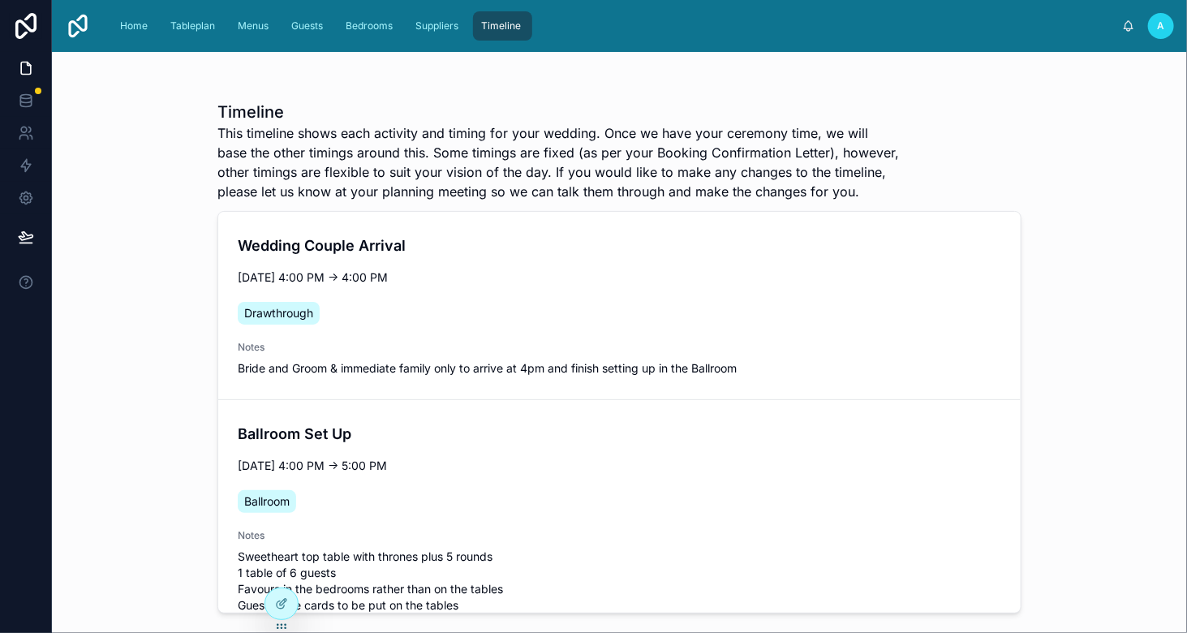
click at [171, 99] on div "Timeline This timeline shows each activity and timing for your wedding. Once we…" at bounding box center [619, 342] width 1135 height 581
click at [305, 32] on span "Guests" at bounding box center [307, 25] width 32 height 13
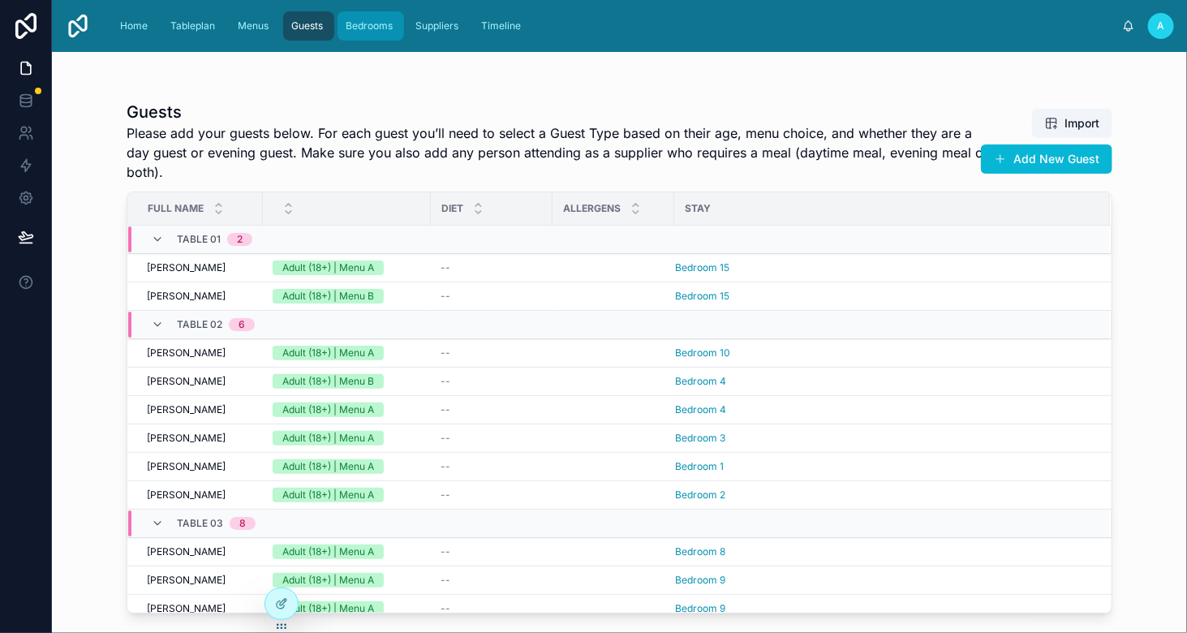
click at [371, 24] on span "Bedrooms" at bounding box center [369, 25] width 47 height 13
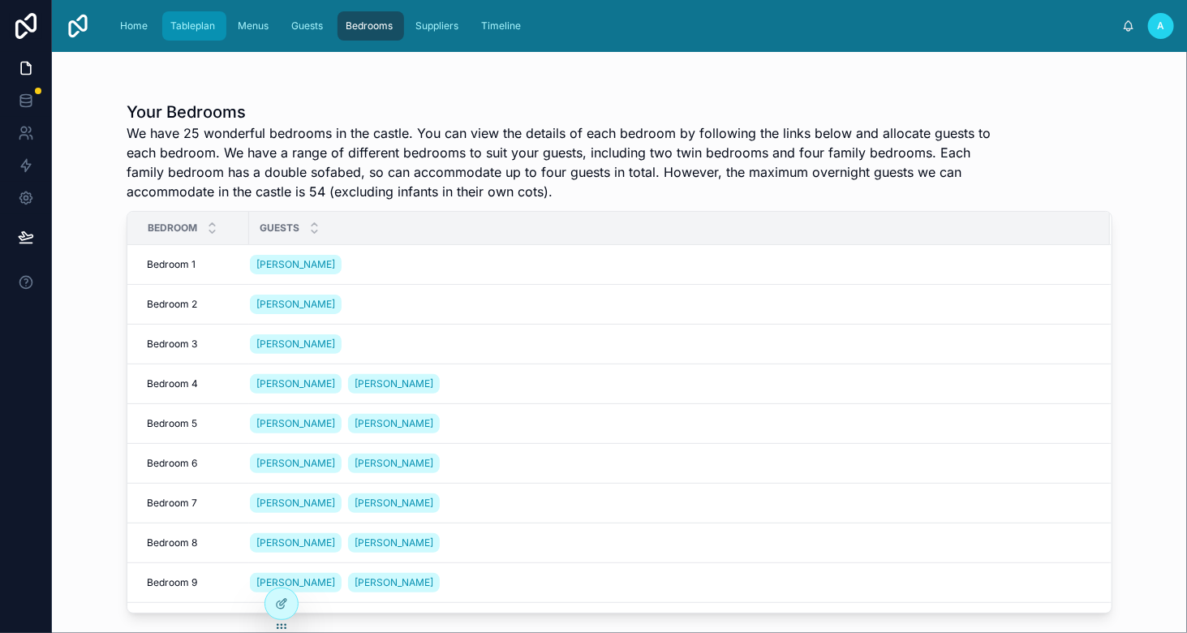
click at [199, 22] on span "Tableplan" at bounding box center [192, 25] width 45 height 13
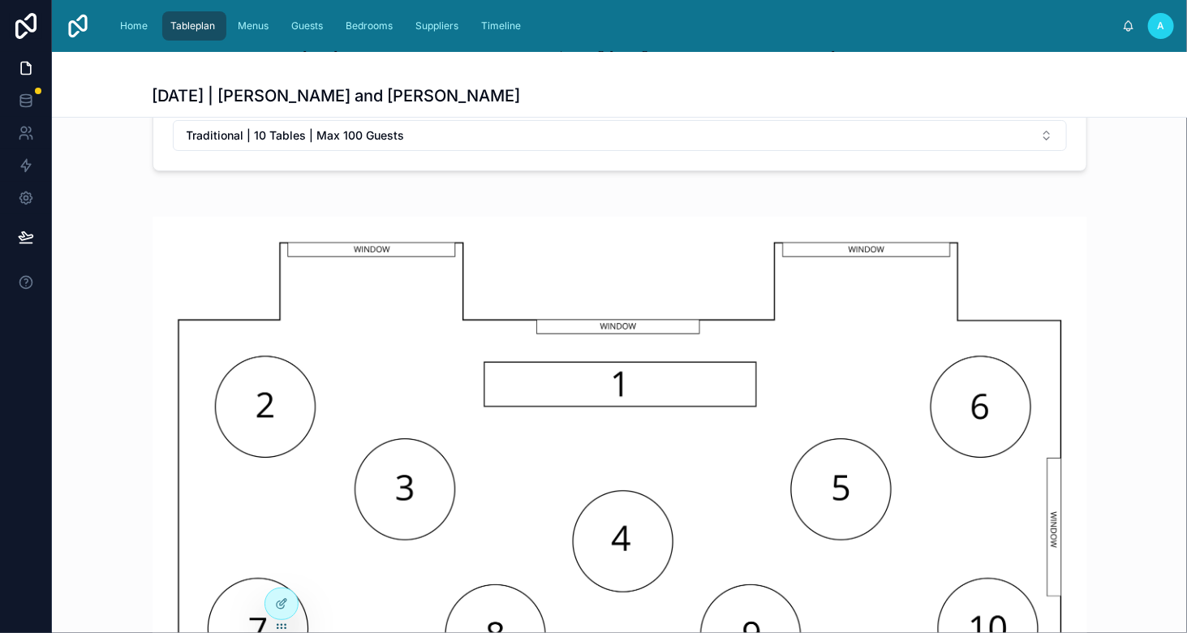
scroll to position [131, 0]
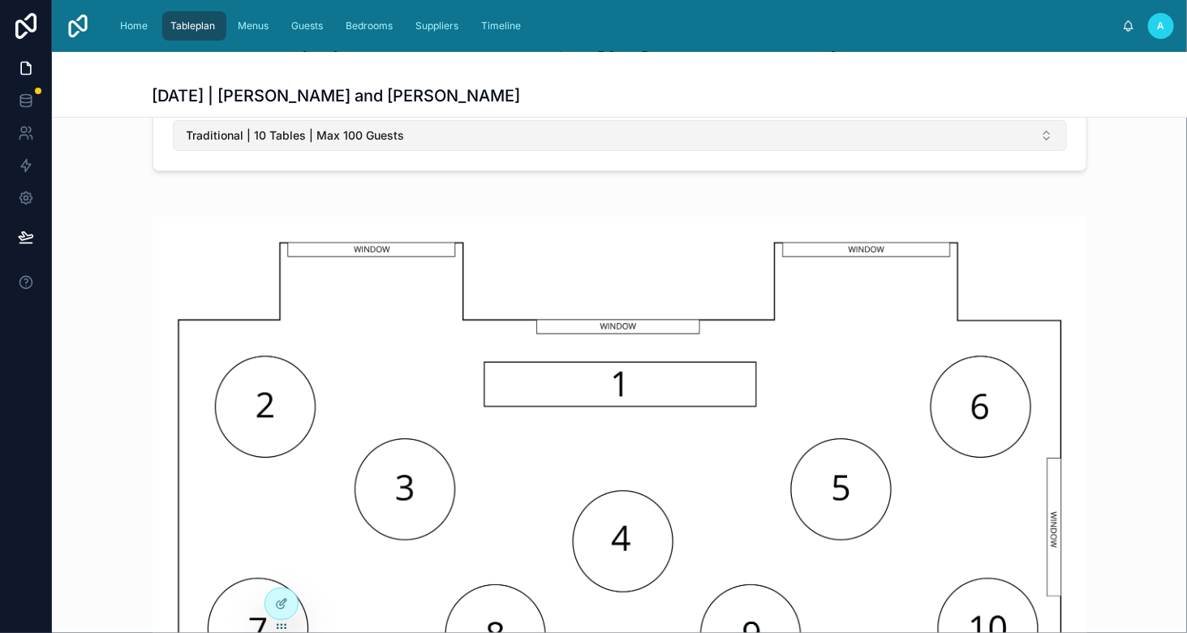
click at [957, 136] on button "Traditional | 10 Tables | Max 100 Guests" at bounding box center [620, 135] width 894 height 31
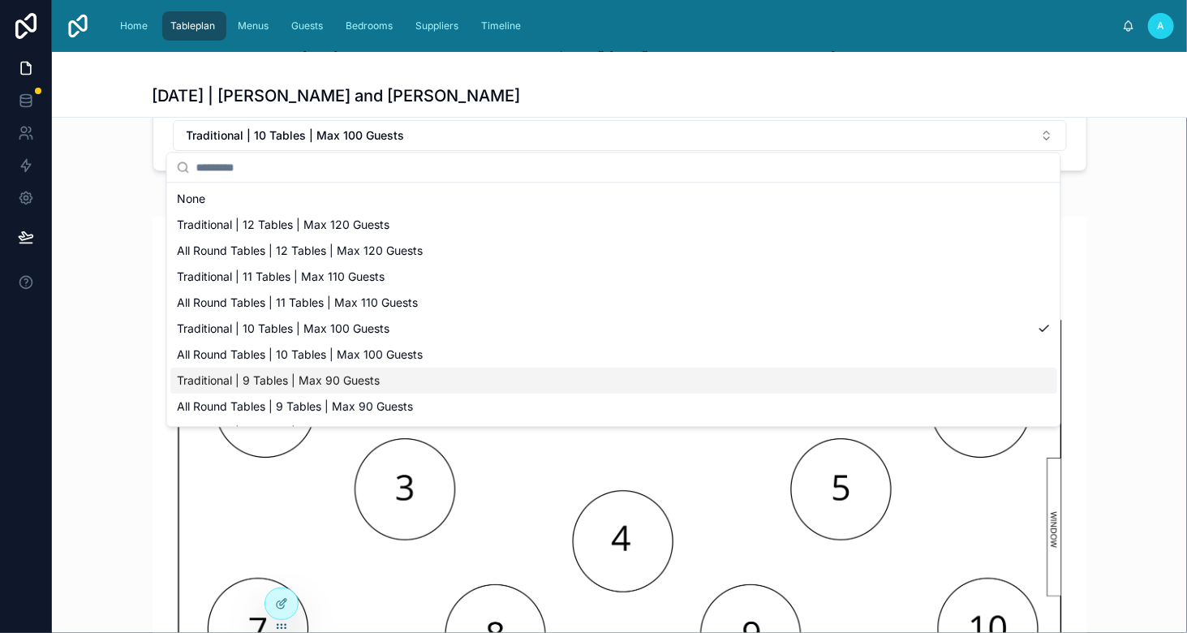
click at [403, 382] on div "Traditional | 9 Tables | Max 90 Guests" at bounding box center [613, 381] width 887 height 26
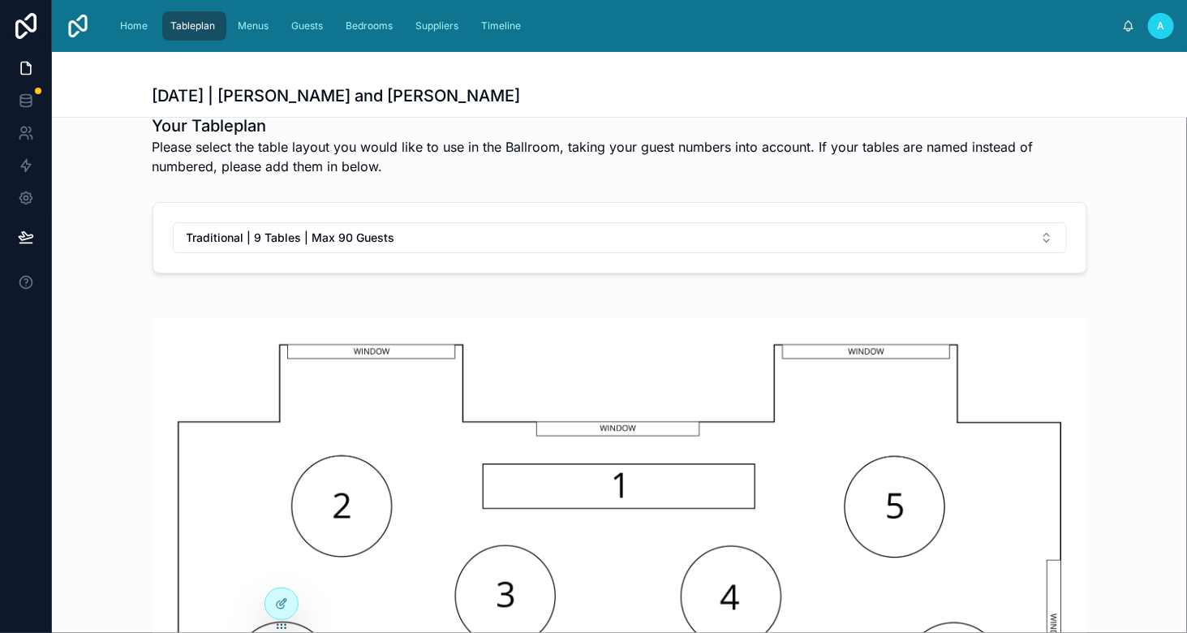
scroll to position [0, 0]
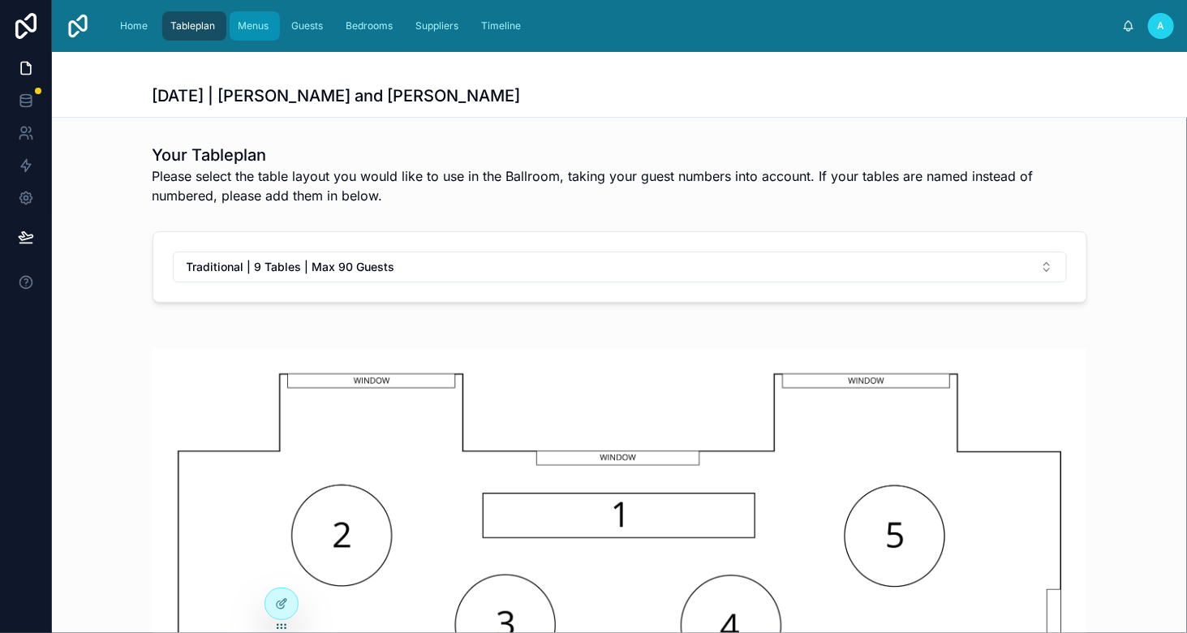
click at [257, 25] on span "Menus" at bounding box center [253, 25] width 31 height 13
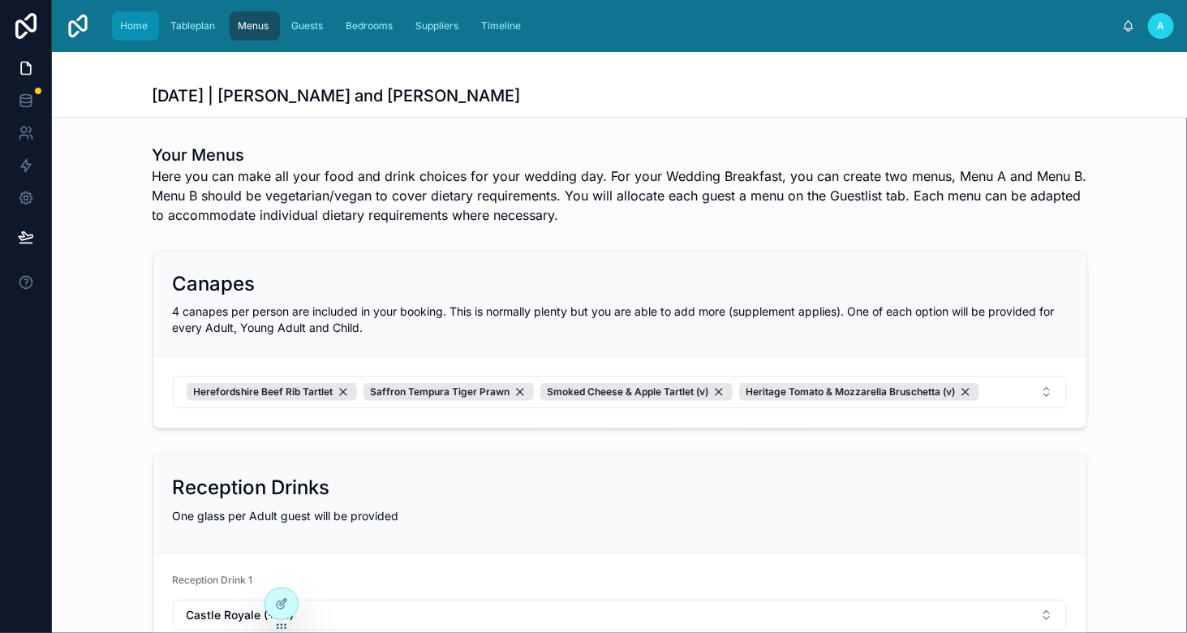
click at [123, 18] on div "Home" at bounding box center [135, 26] width 37 height 26
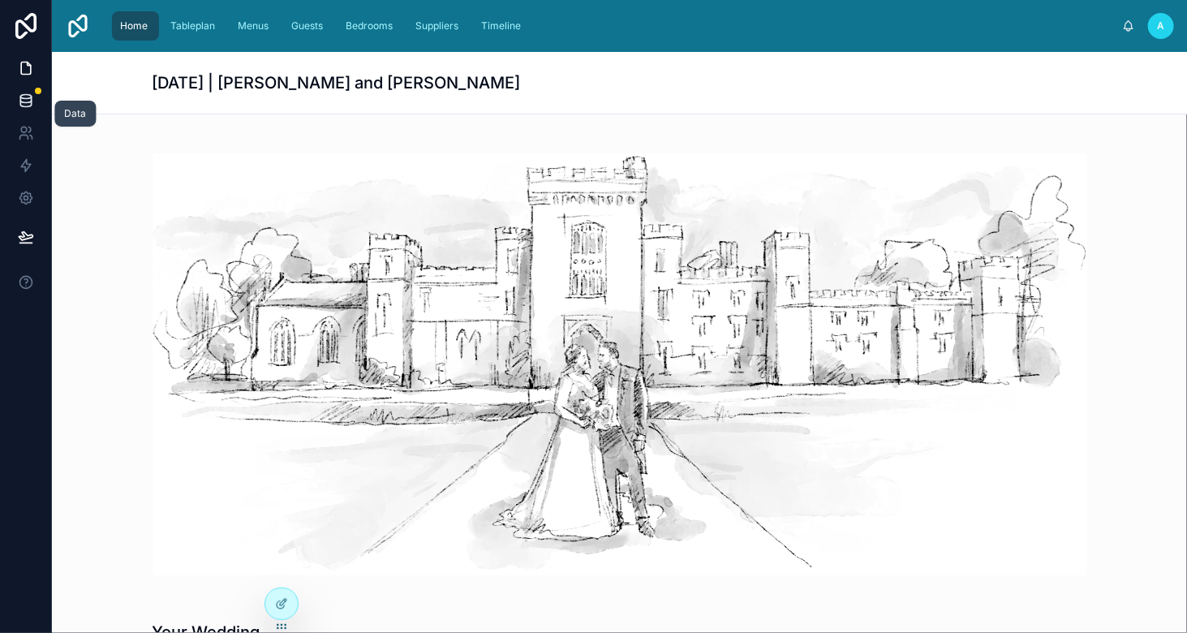
click at [18, 100] on icon at bounding box center [26, 101] width 16 height 16
